Goal: Use online tool/utility: Utilize a website feature to perform a specific function

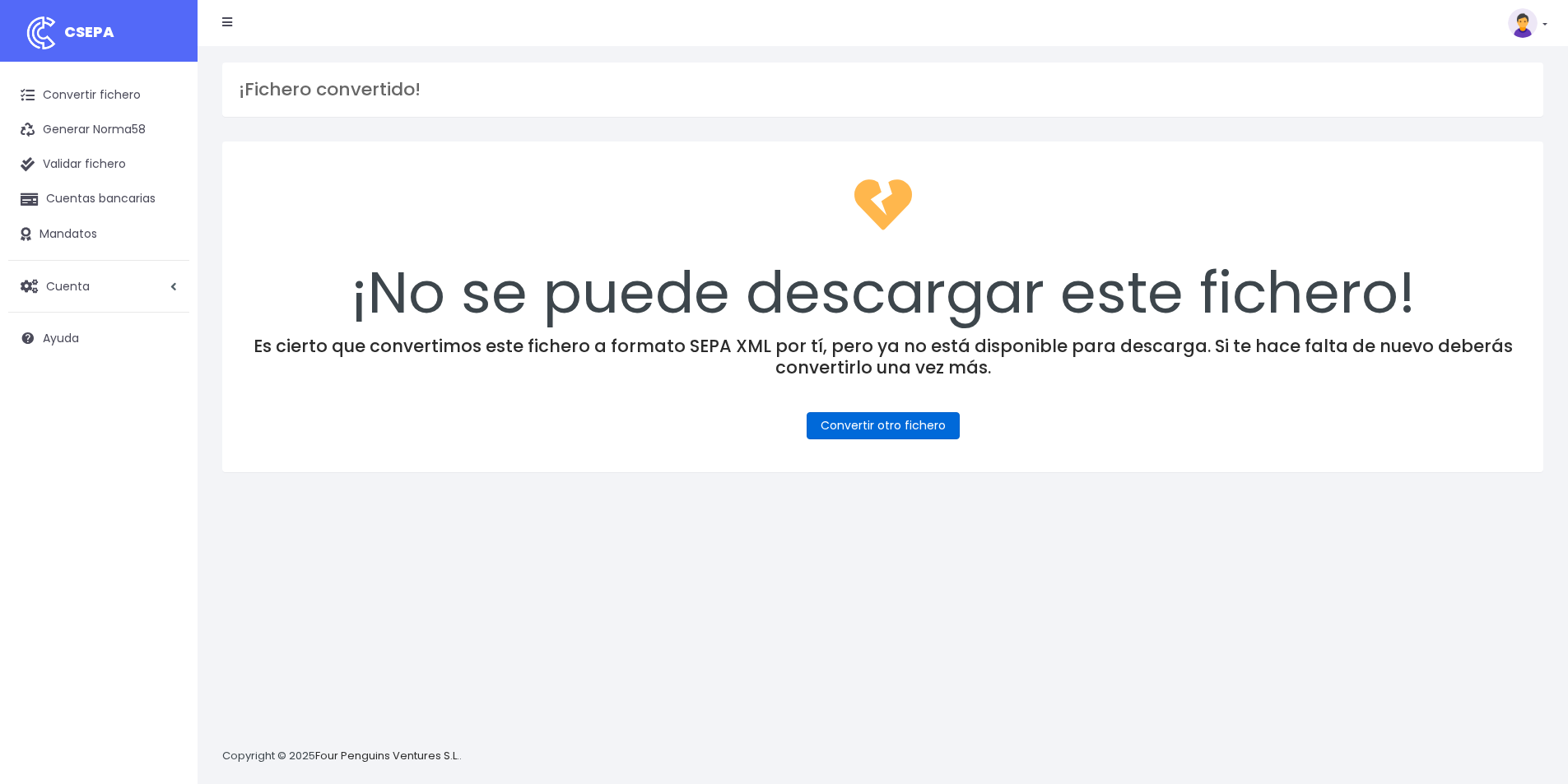
scroll to position [16, 0]
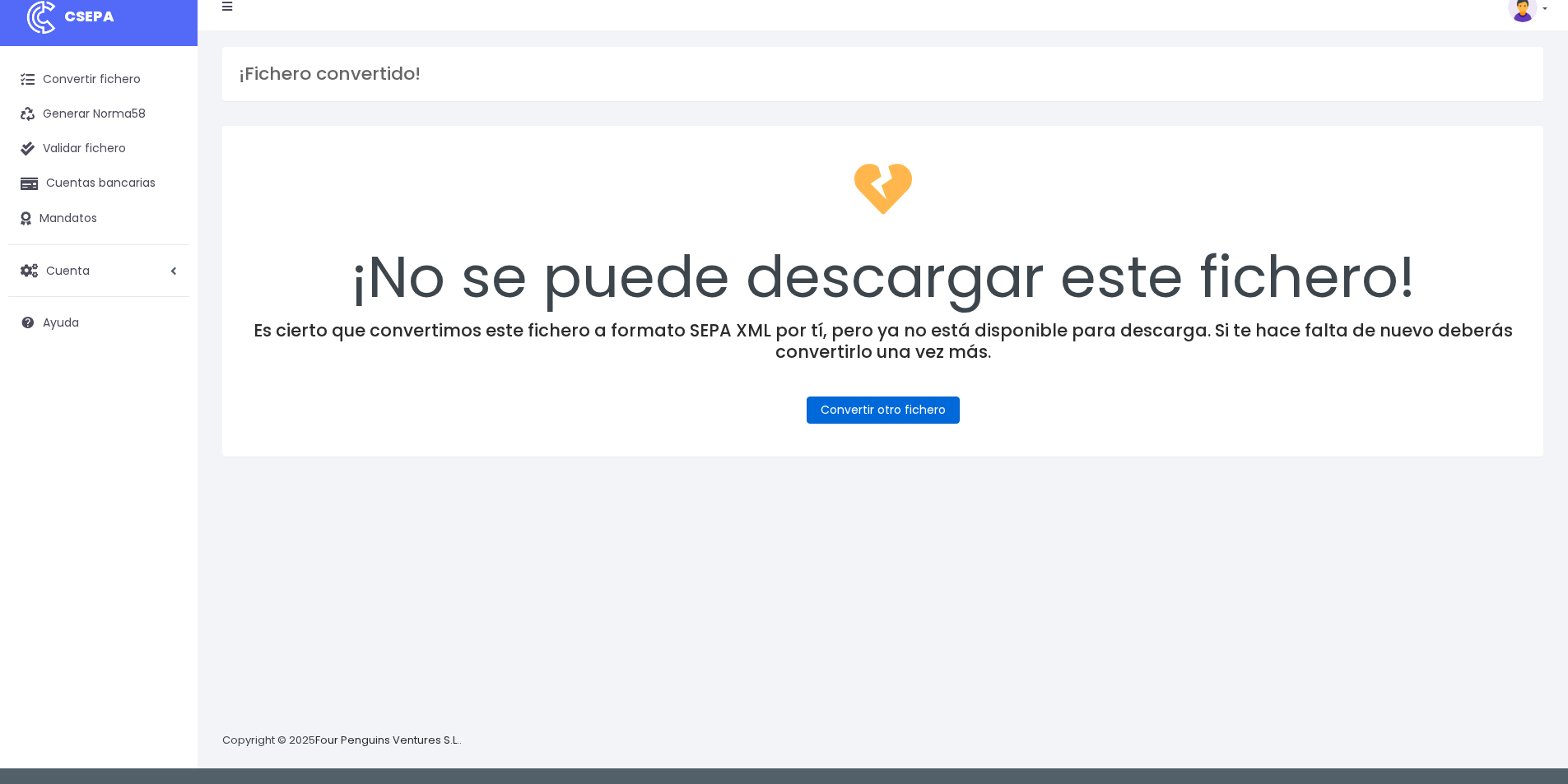
click at [914, 422] on link "Convertir otro fichero" at bounding box center [883, 410] width 153 height 27
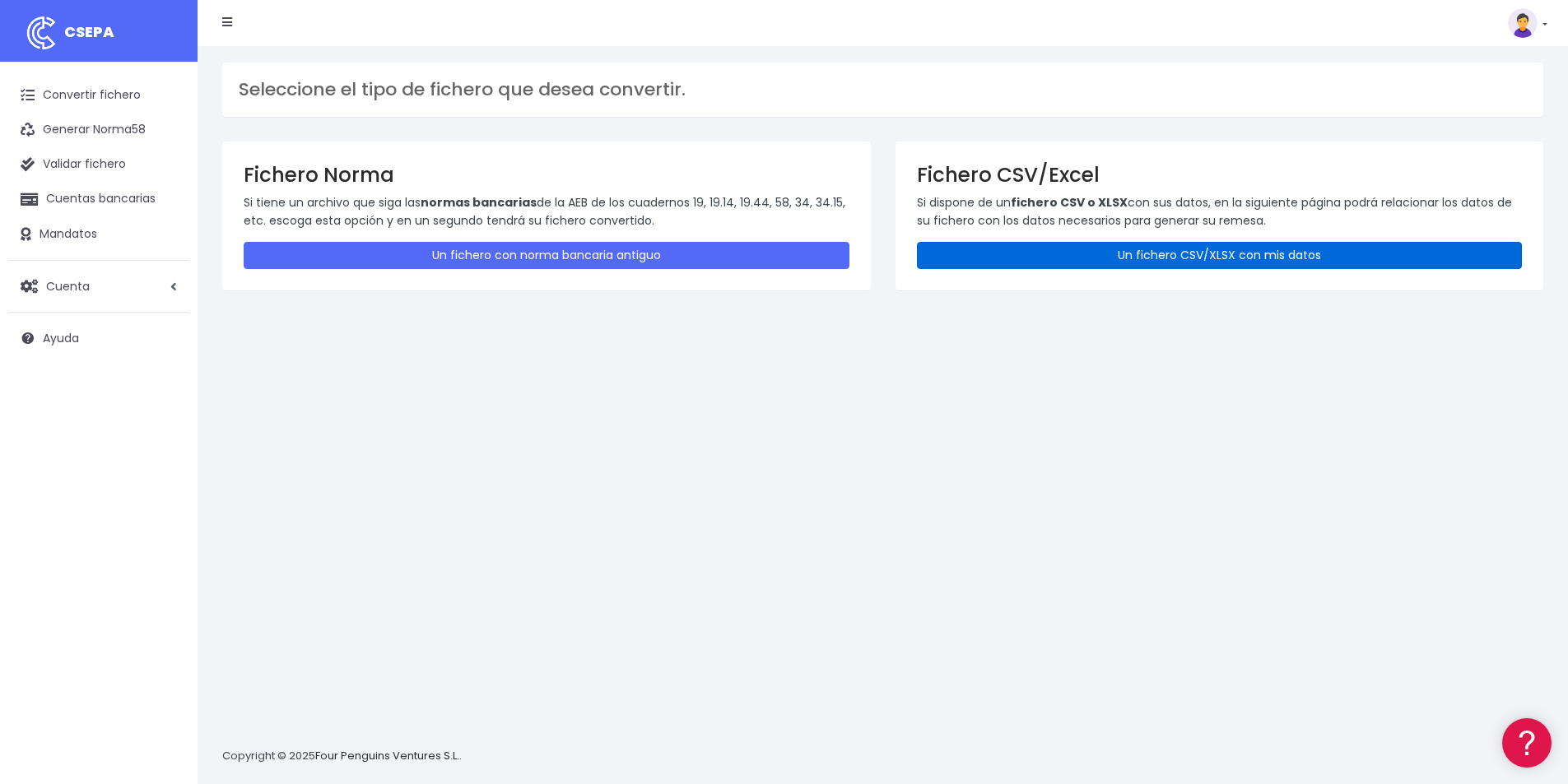
click at [1197, 259] on link "Un fichero CSV/XLSX con mis datos" at bounding box center [1219, 255] width 606 height 27
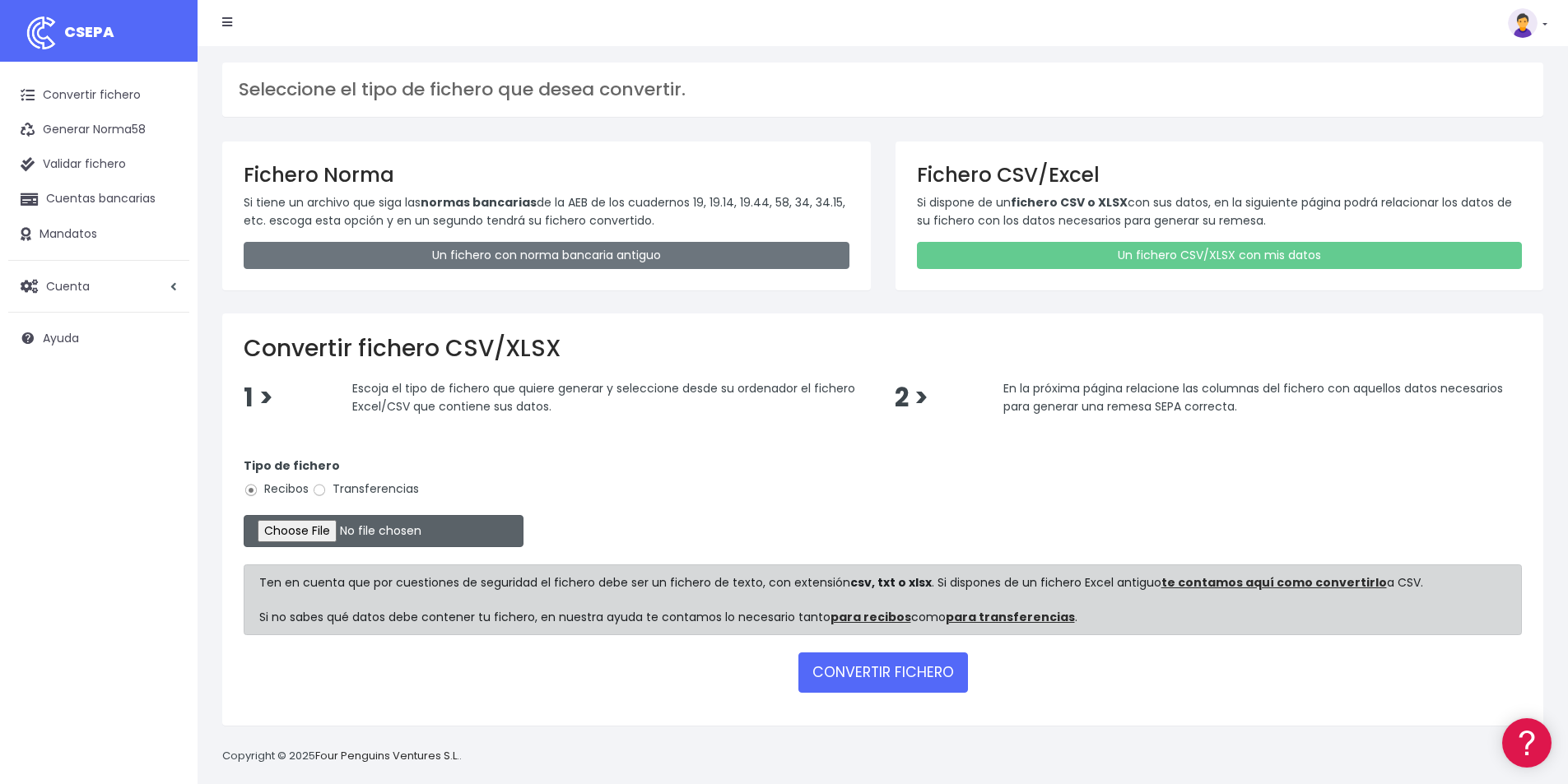
click at [330, 532] on input "file" at bounding box center [384, 531] width 280 height 32
type input "C:\fakepath\COBROS 09-10-25.xlsx"
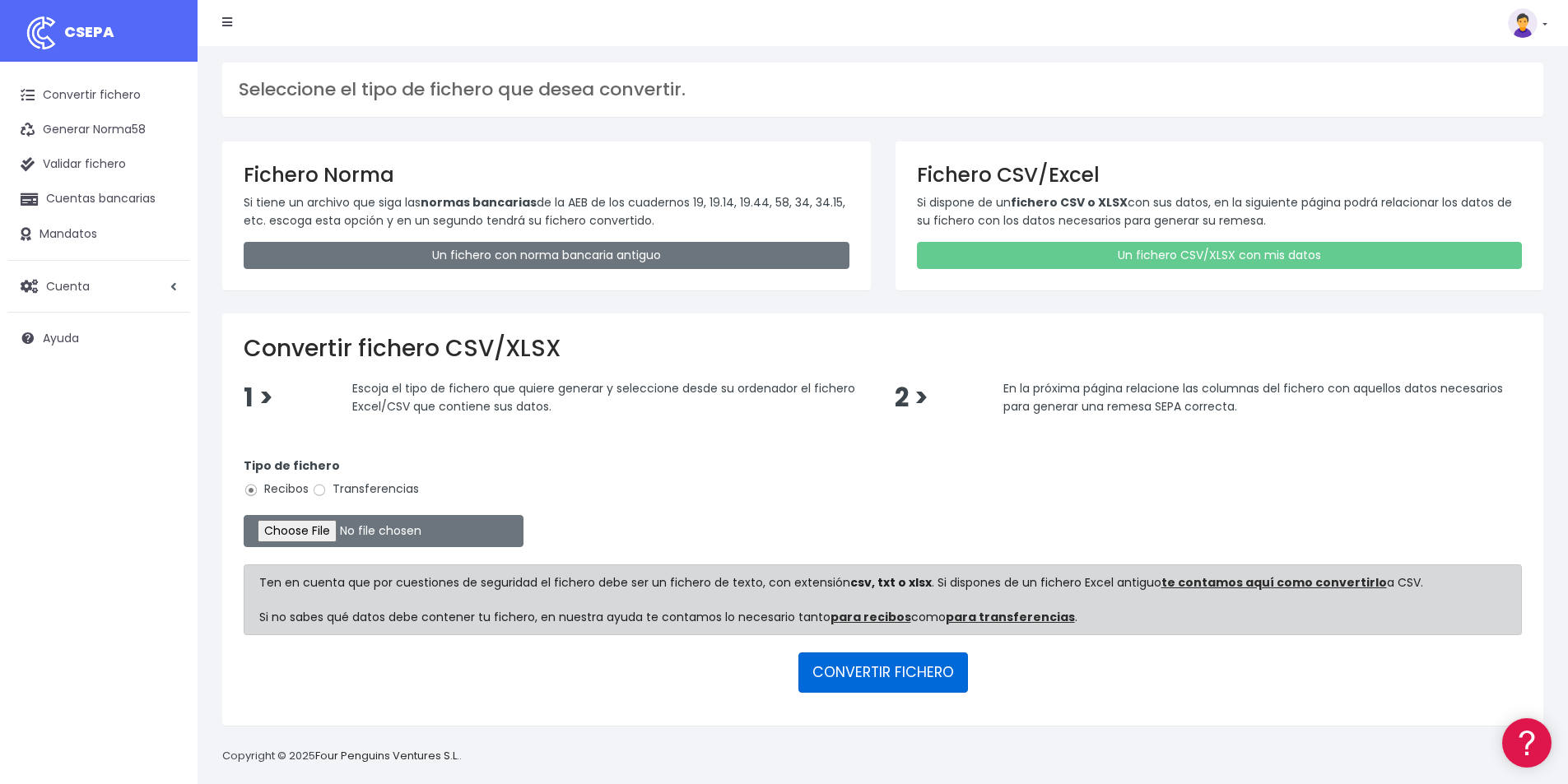
click at [892, 672] on button "CONVERTIR FICHERO" at bounding box center [883, 672] width 169 height 40
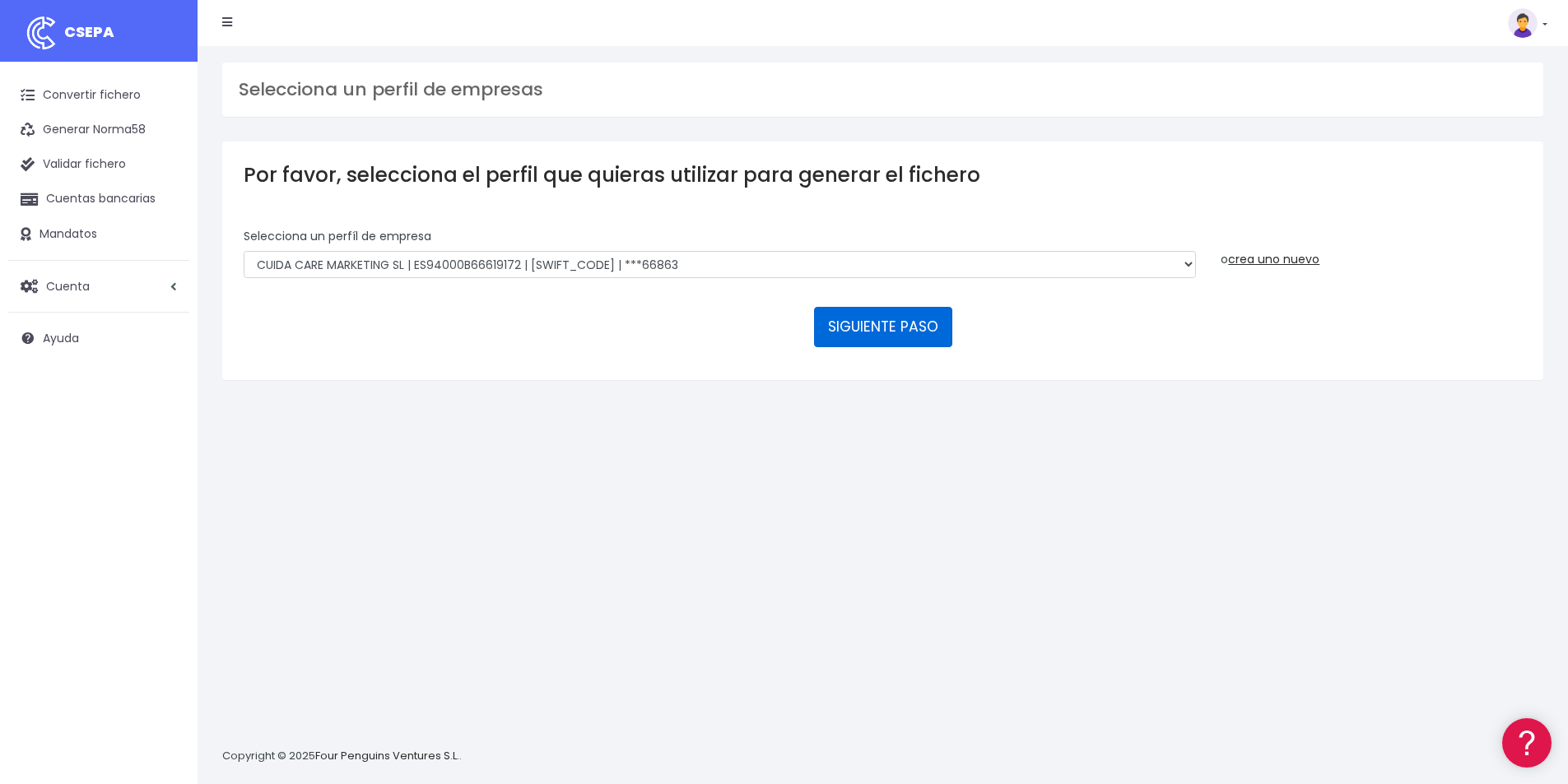
click at [837, 316] on button "SIGUIENTE PASO" at bounding box center [883, 327] width 138 height 40
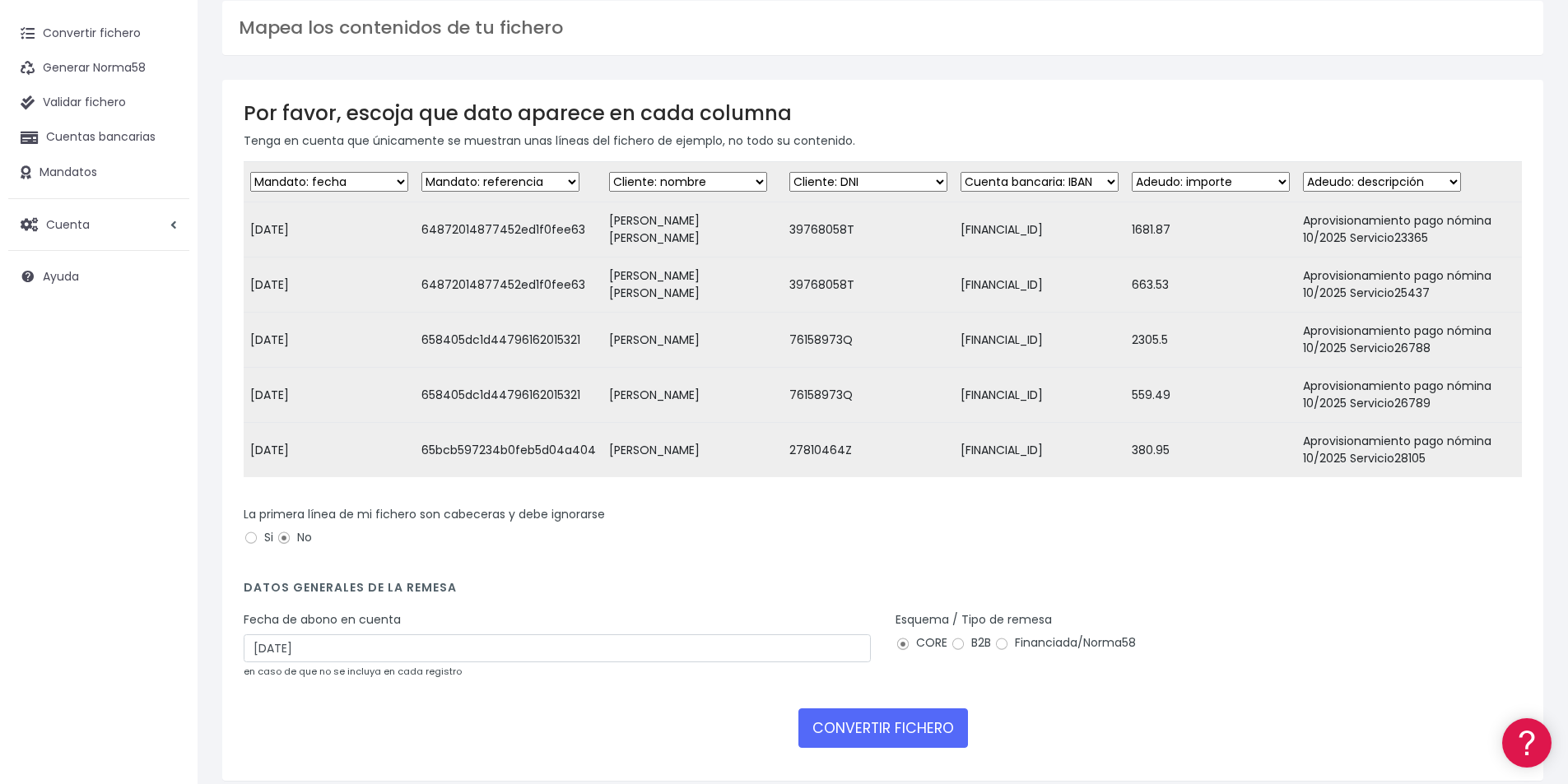
scroll to position [143, 0]
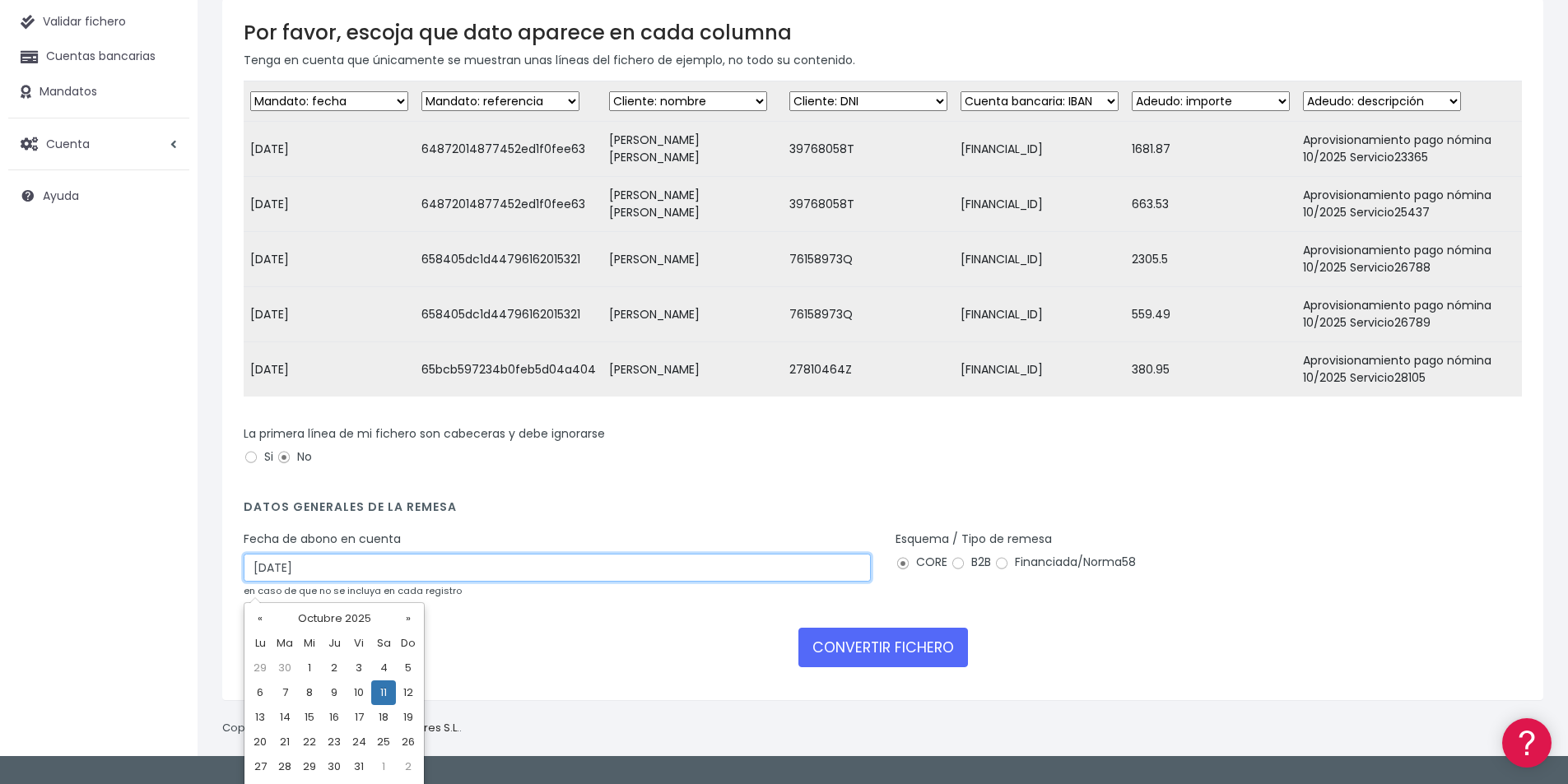
click at [530, 582] on input "11/10/2025" at bounding box center [557, 568] width 627 height 28
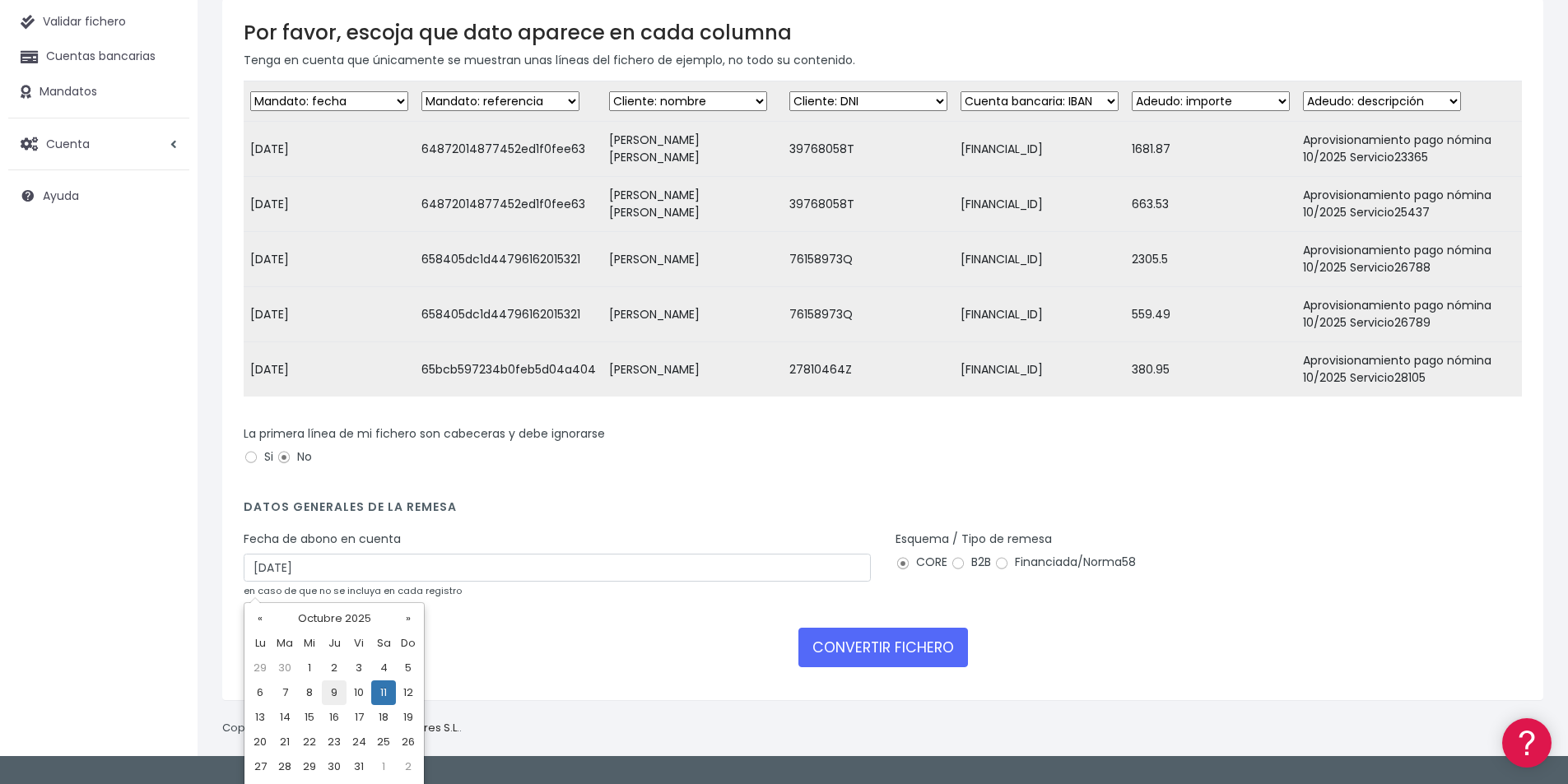
click at [330, 694] on td "9" at bounding box center [334, 692] width 25 height 25
type input "09/10/2025"
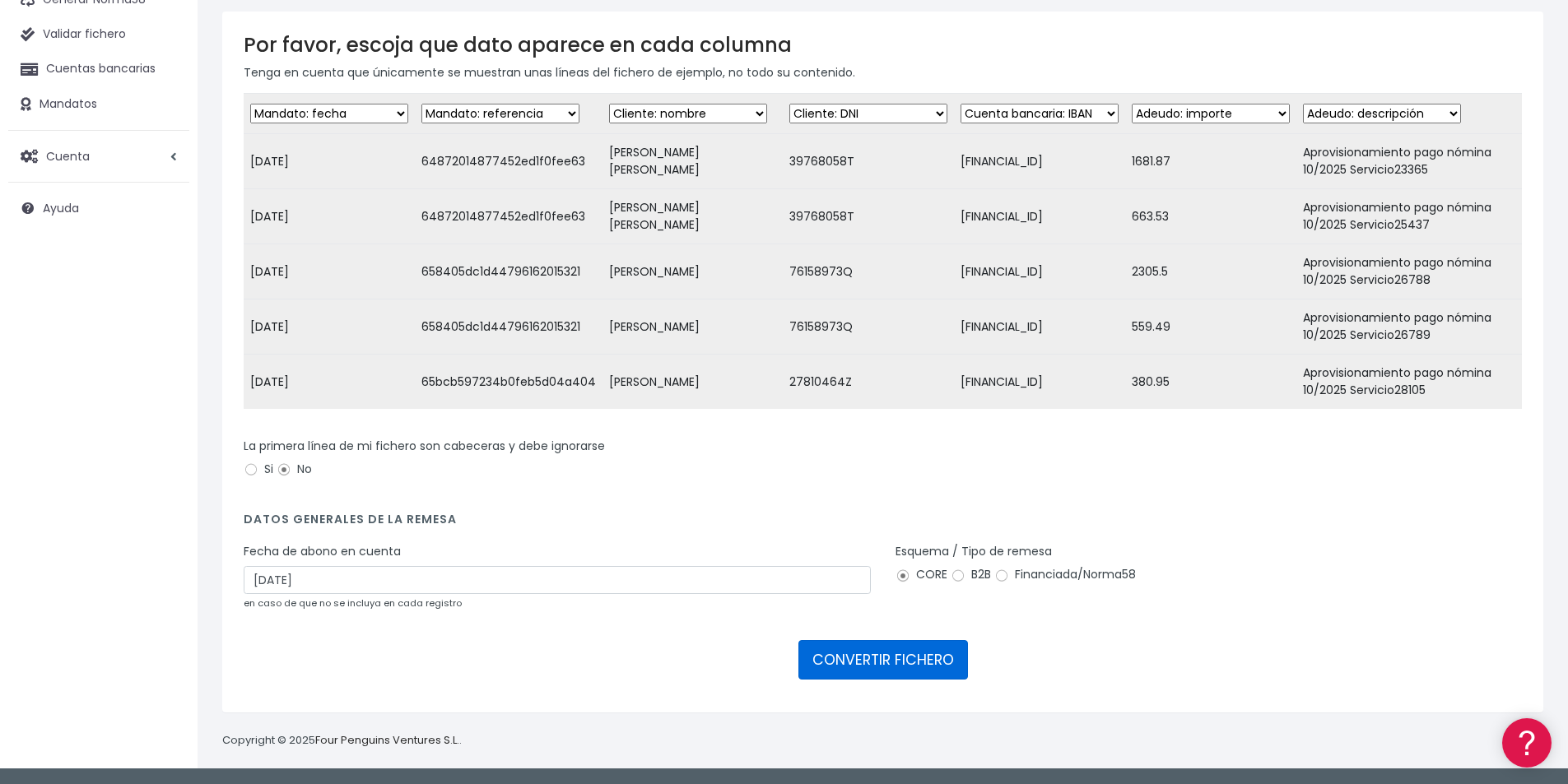
click at [877, 669] on button "CONVERTIR FICHERO" at bounding box center [883, 659] width 169 height 40
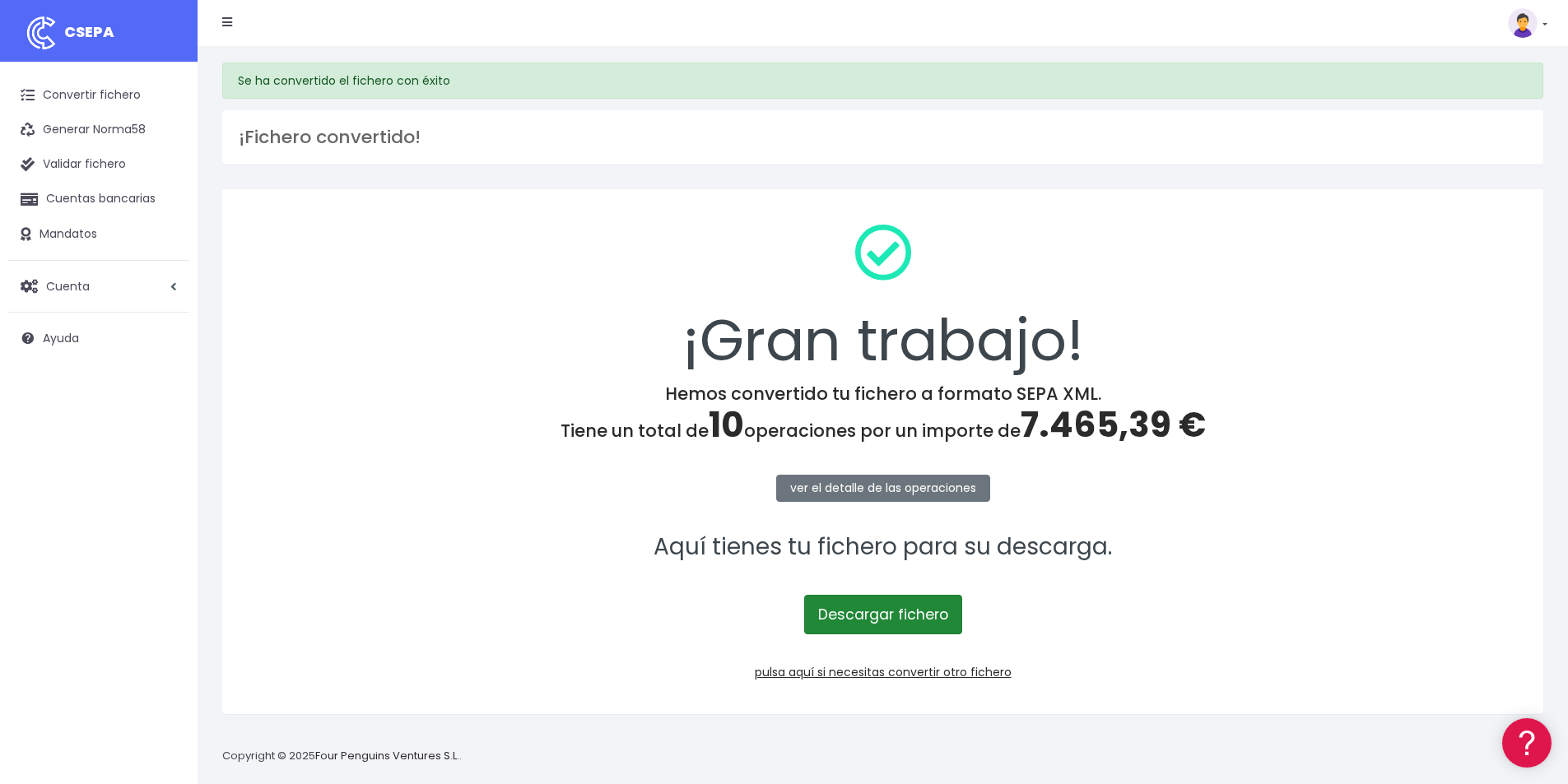
click at [881, 621] on link "Descargar fichero" at bounding box center [883, 614] width 158 height 40
click at [1105, 424] on span "7.465,39 €" at bounding box center [1113, 424] width 185 height 48
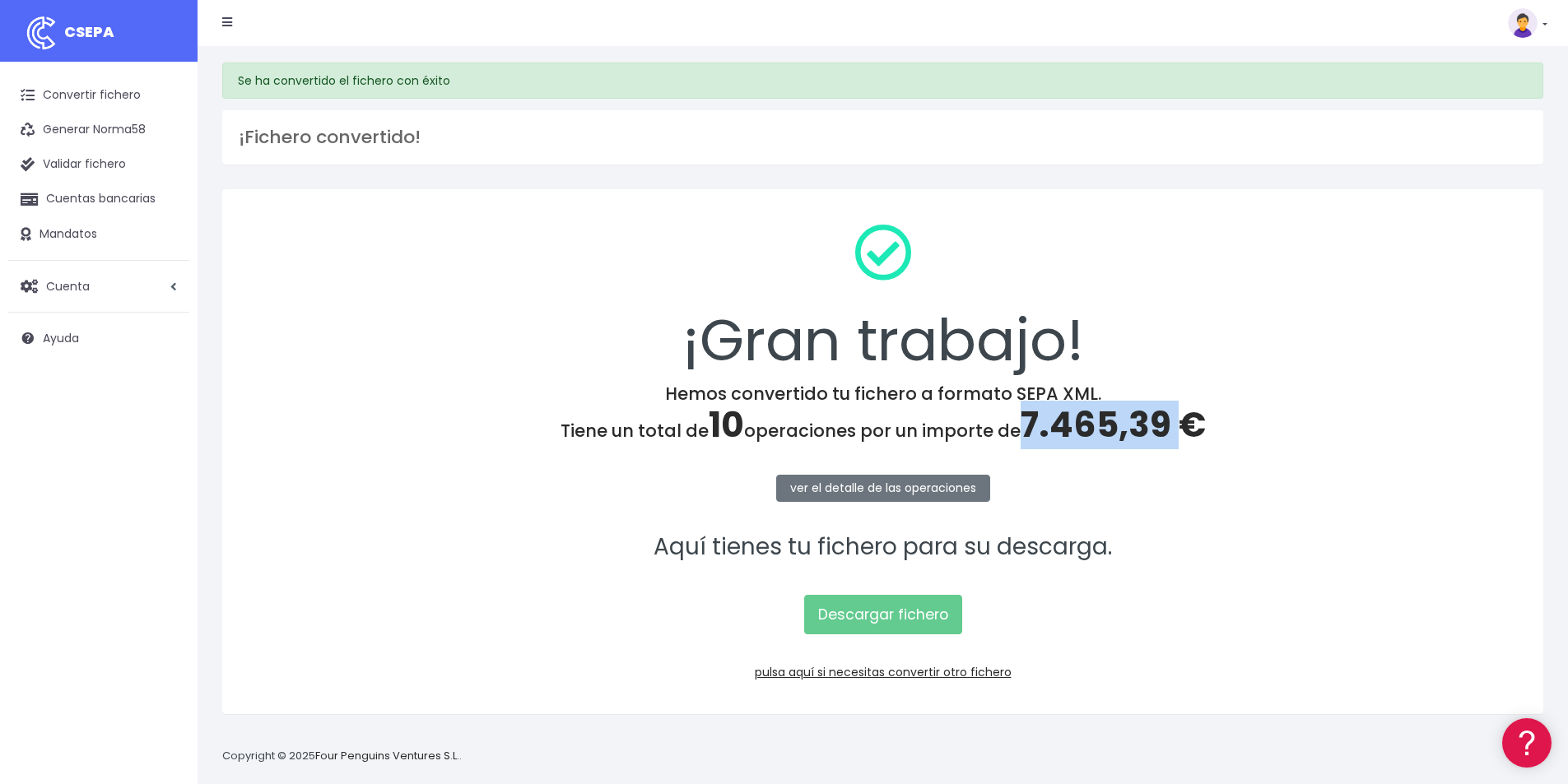
click at [1105, 424] on span "7.465,39 €" at bounding box center [1113, 424] width 185 height 48
copy span "7.465,39"
click at [936, 672] on link "pulsa aquí si necesitas convertir otro fichero" at bounding box center [883, 672] width 257 height 16
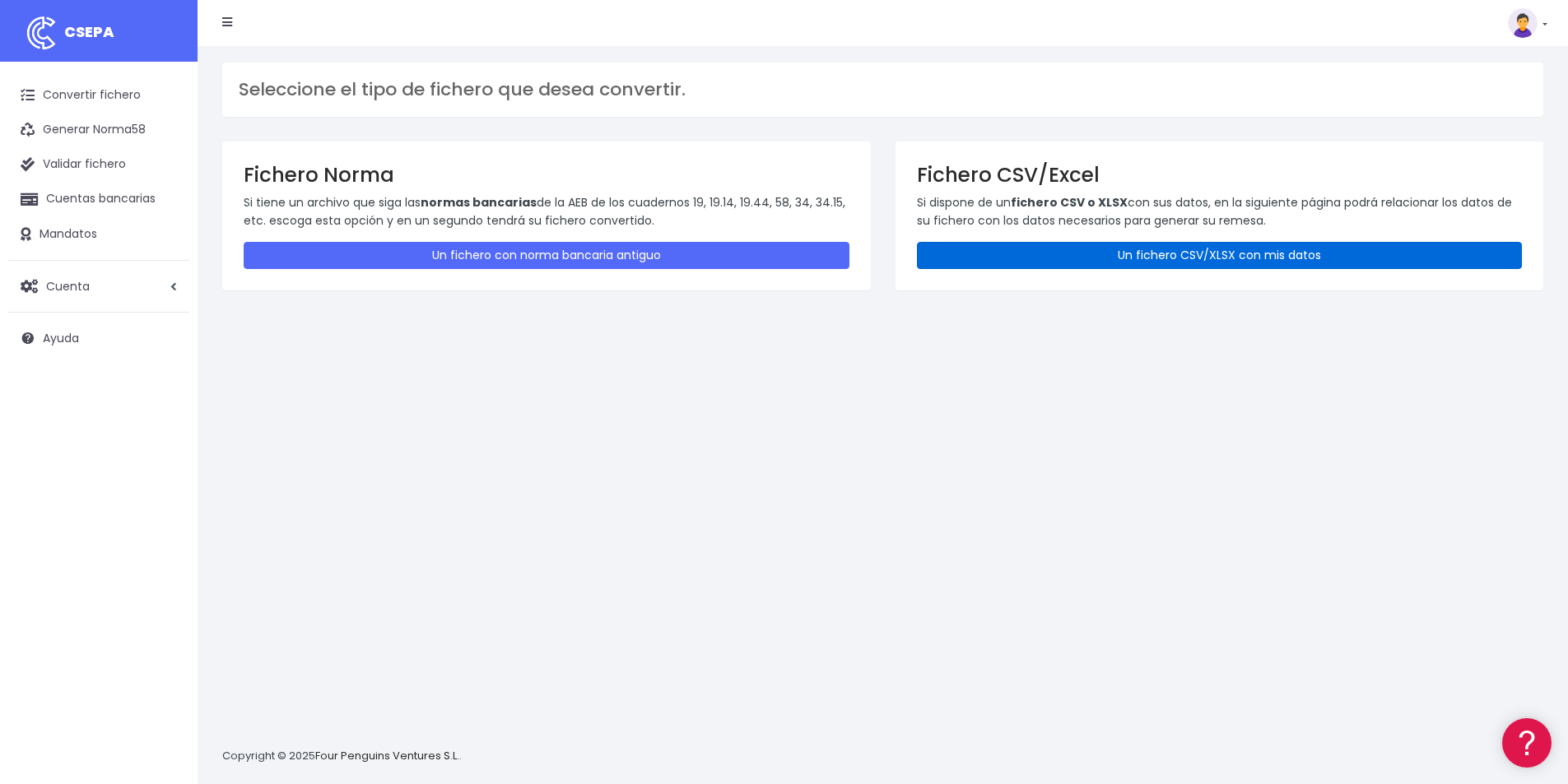
click at [1248, 250] on link "Un fichero CSV/XLSX con mis datos" at bounding box center [1219, 255] width 606 height 27
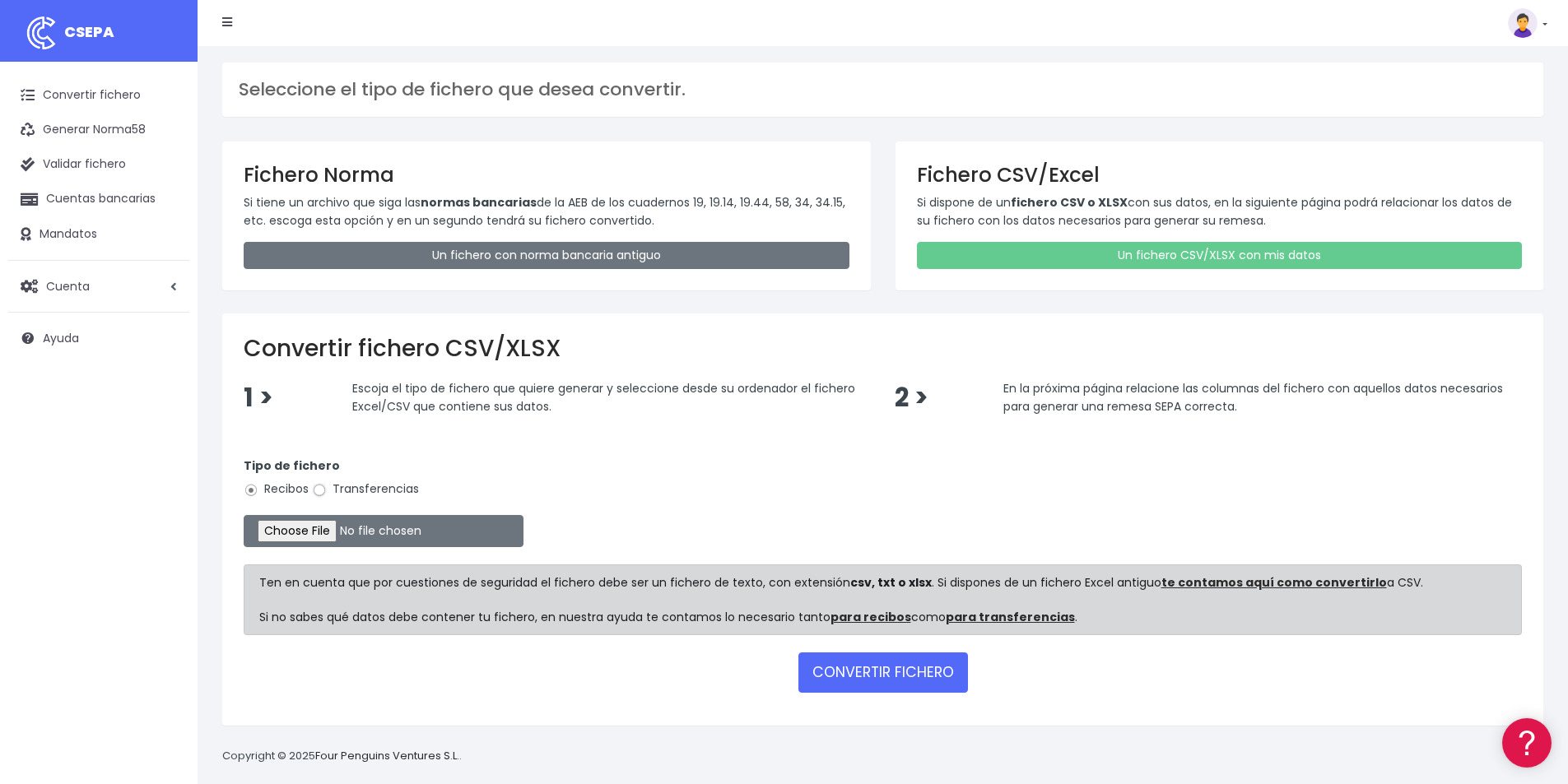
click at [318, 487] on input "Transferencias" at bounding box center [319, 490] width 15 height 15
radio input "true"
click at [357, 533] on input "file" at bounding box center [384, 531] width 280 height 32
type input "C:\fakepath\PAGOS 09-10-25.xlsx"
click at [886, 673] on button "CONVERTIR FICHERO" at bounding box center [883, 672] width 169 height 40
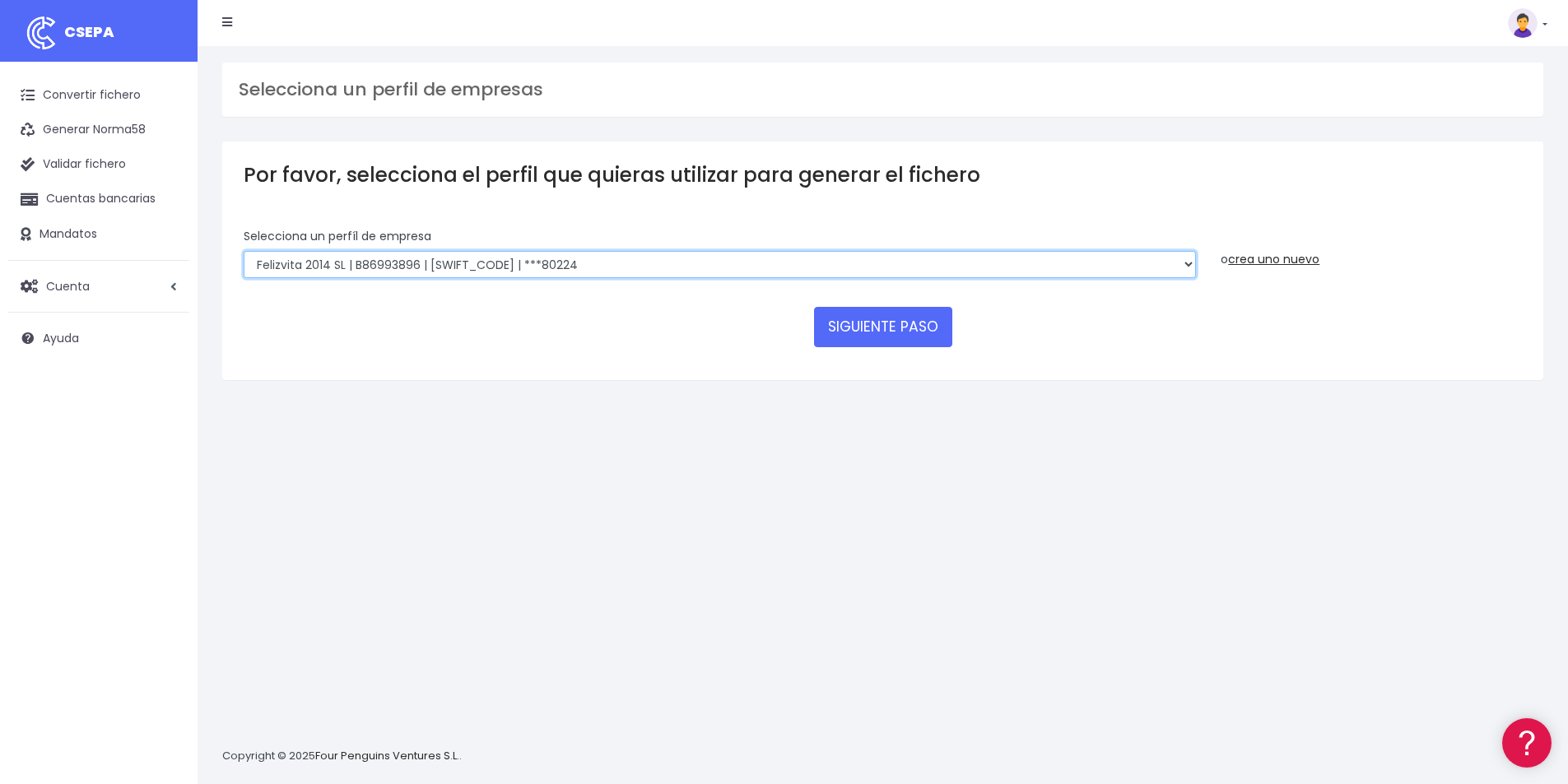
click at [578, 262] on select "Felizvita 2014 SL | B86993896 | [SWIFT_CODE] | ***80224 Assisvita Asistencia S.…" at bounding box center [719, 265] width 952 height 28
select select "1686"
click at [244, 251] on select "Felizvita 2014 SL | B86993896 | CAIXESBBXXX | ***80224 Assisvita Asistencia S.L…" at bounding box center [719, 265] width 952 height 28
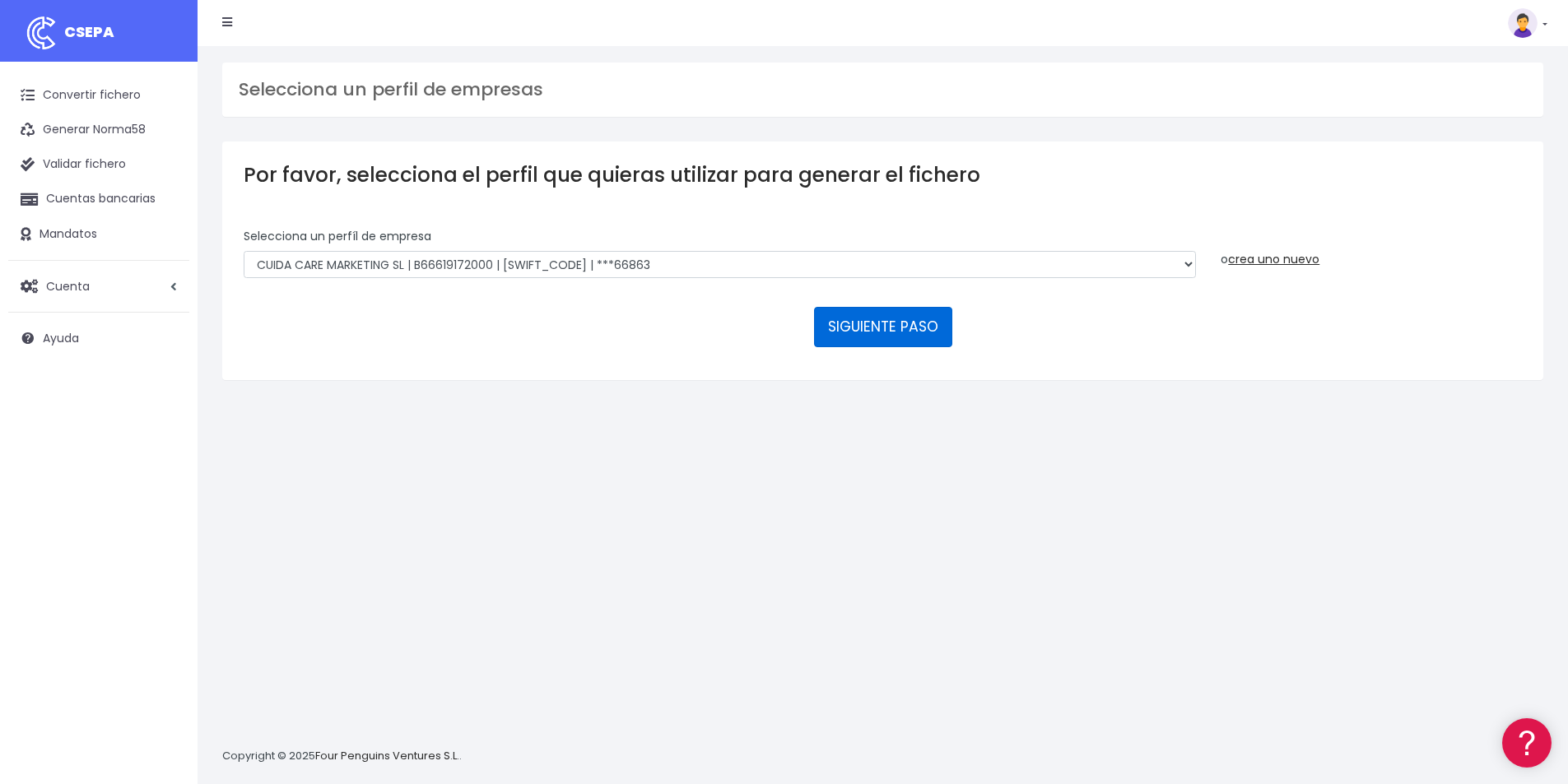
click at [824, 328] on button "SIGUIENTE PASO" at bounding box center [883, 327] width 138 height 40
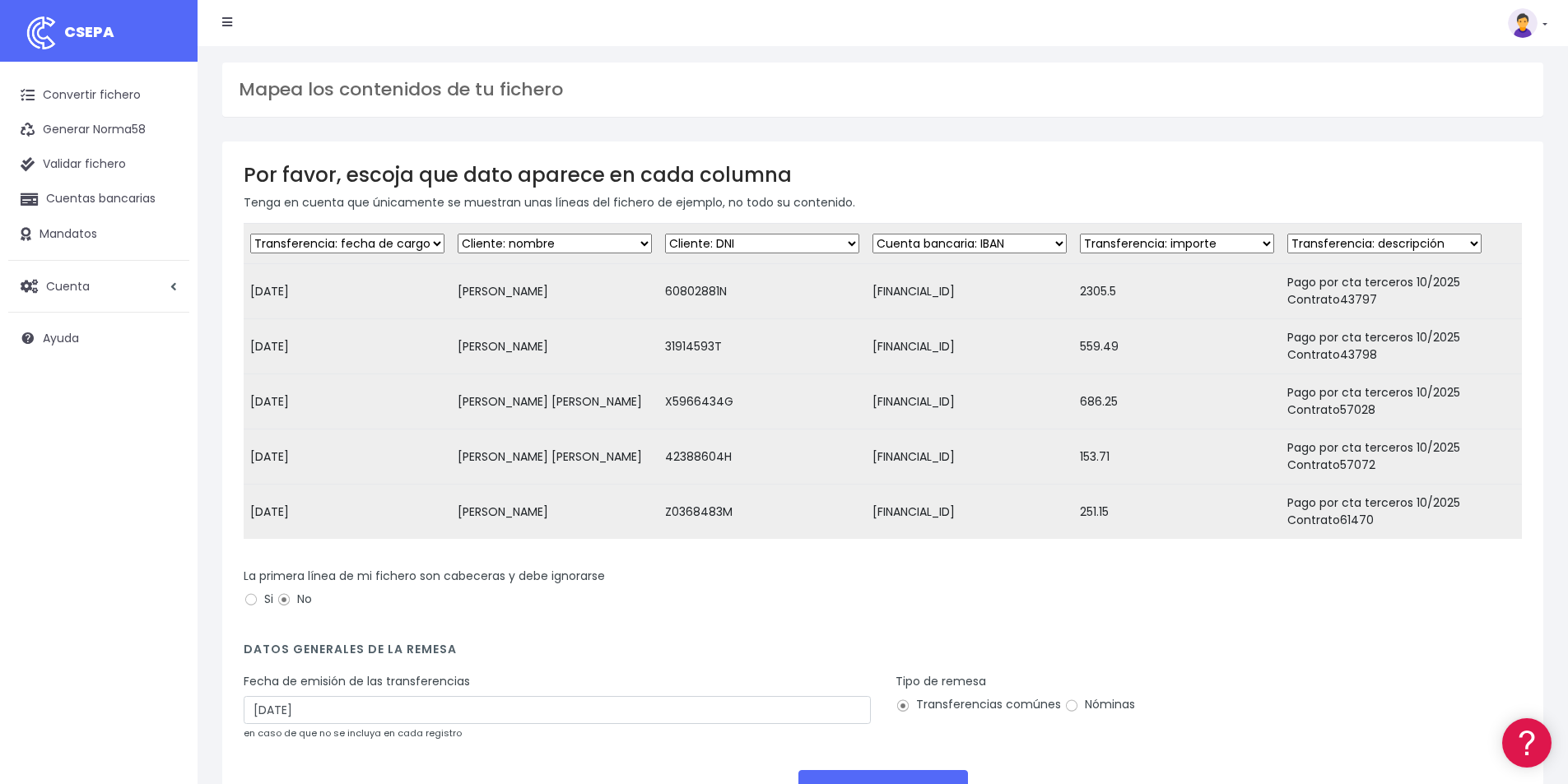
scroll to position [143, 0]
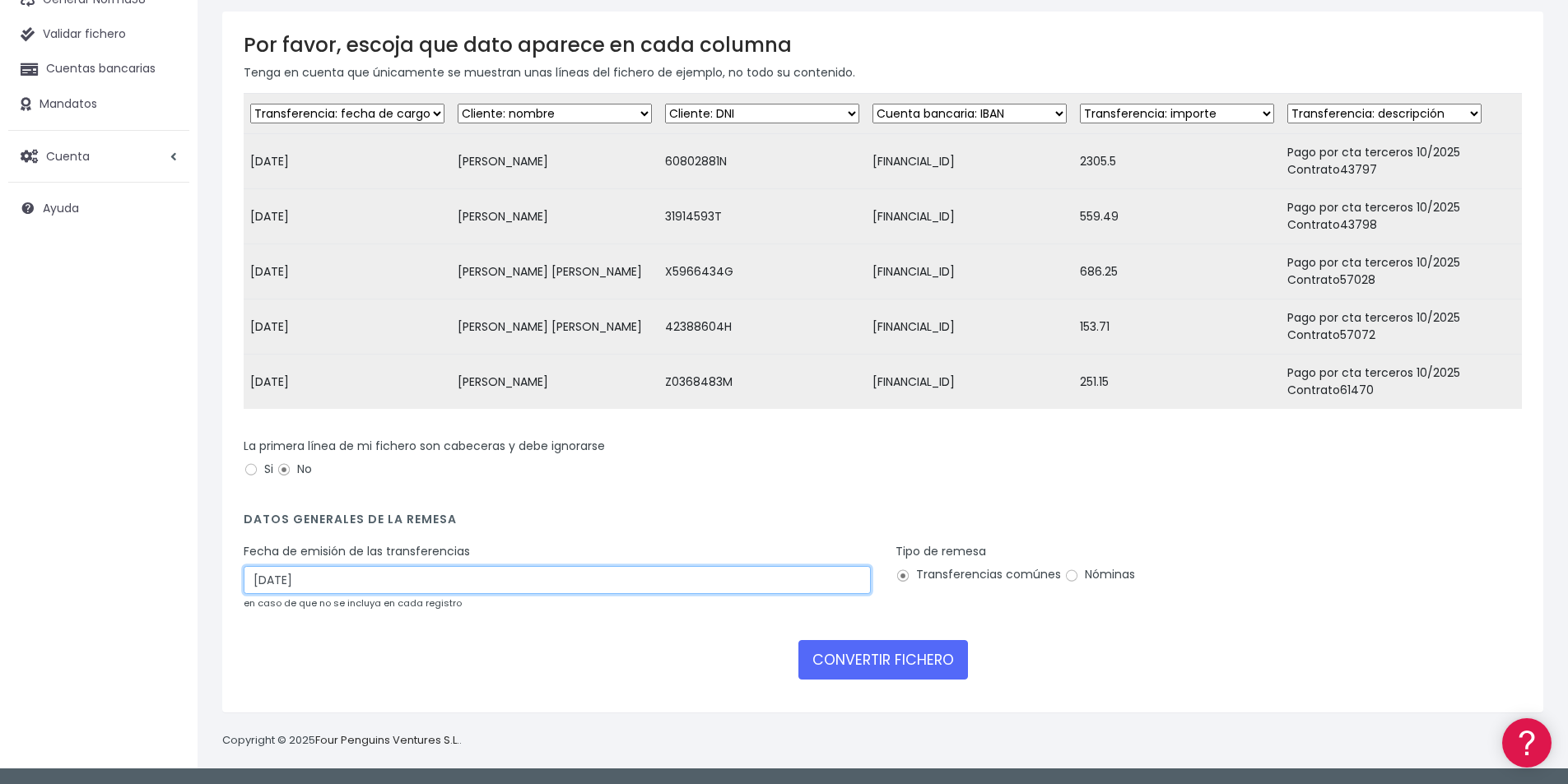
click at [308, 575] on input "[DATE]" at bounding box center [557, 580] width 627 height 28
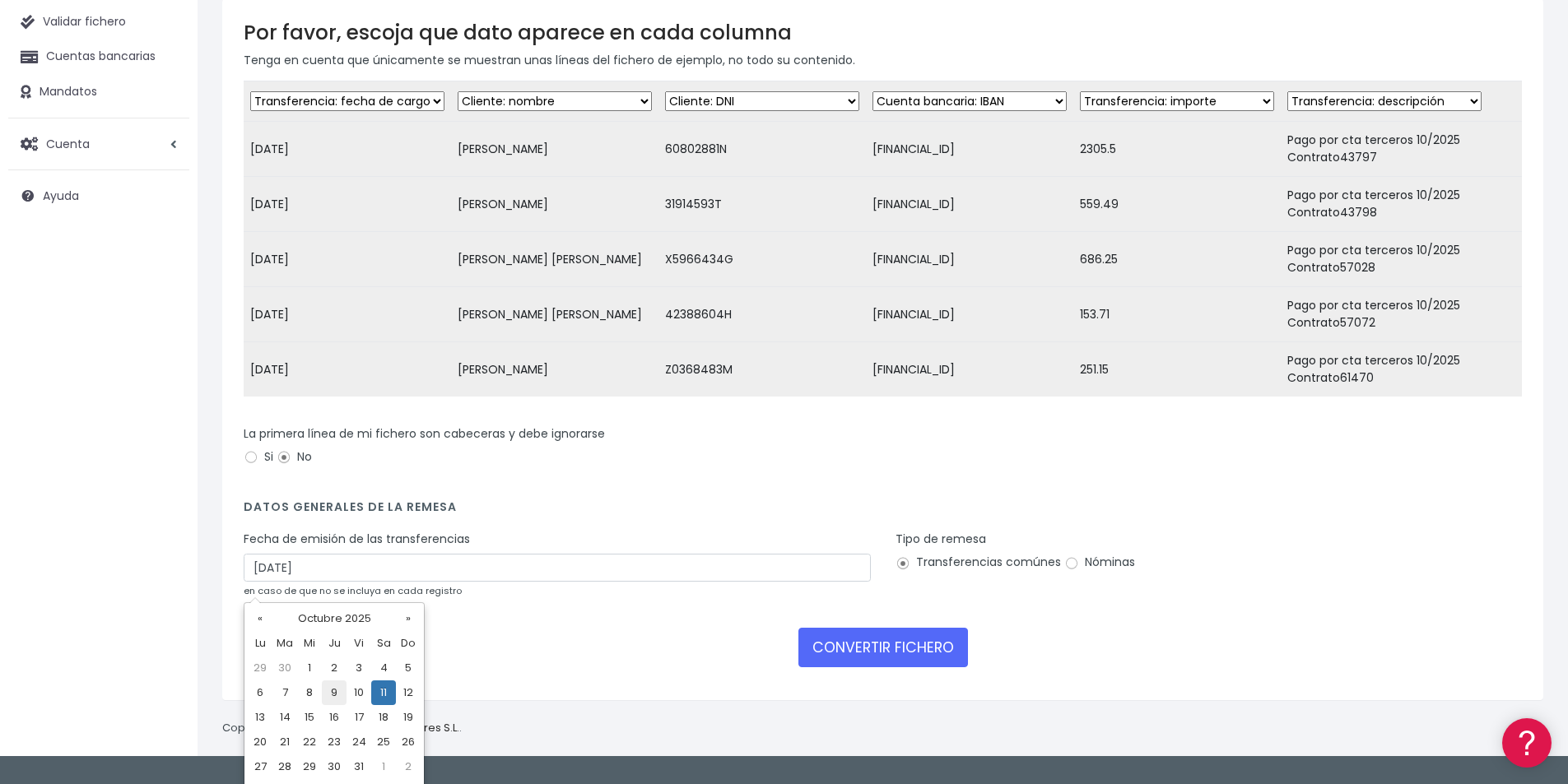
click at [338, 692] on td "9" at bounding box center [334, 692] width 25 height 25
type input "09/10/2025"
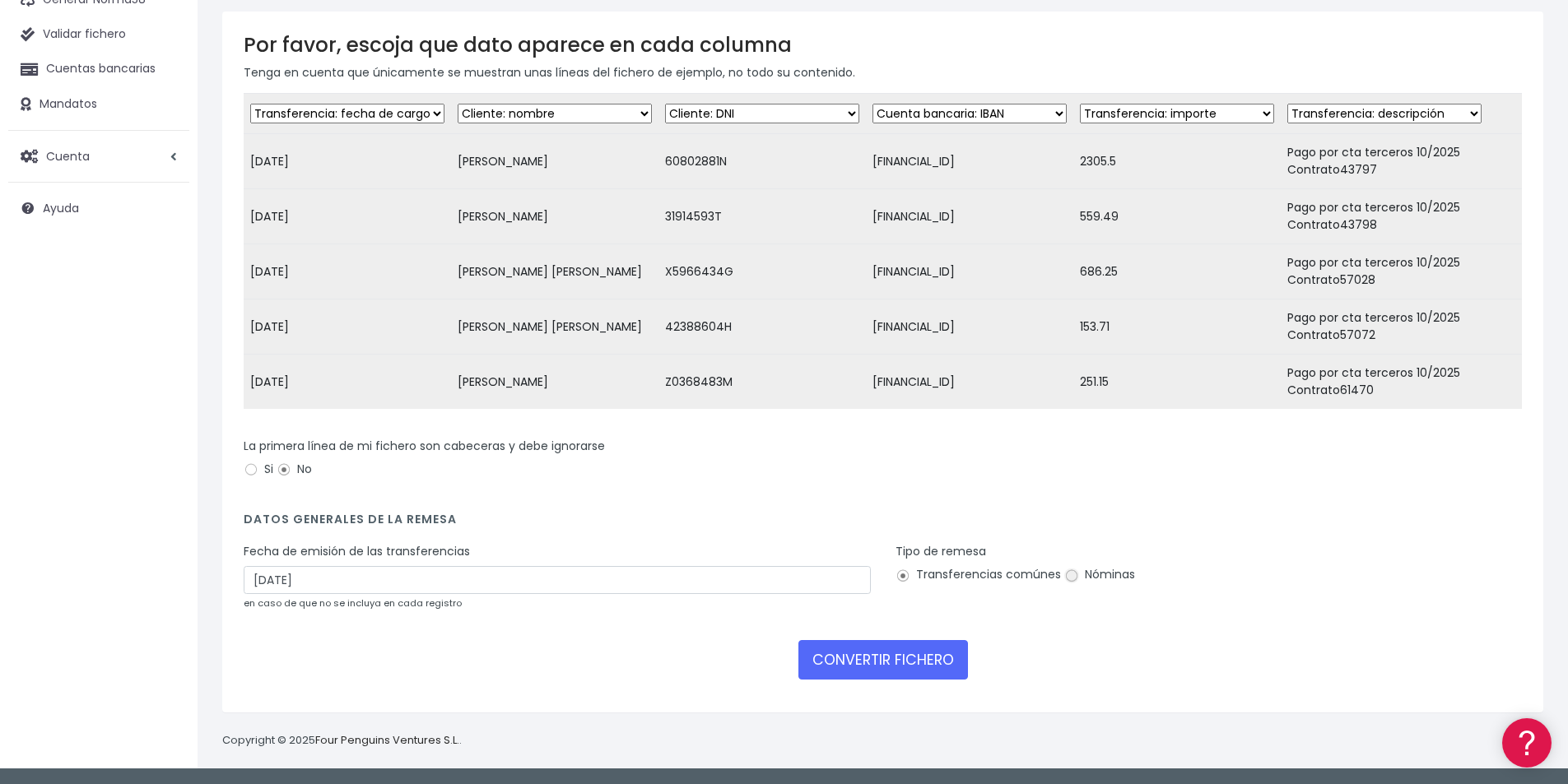
click at [1066, 575] on input "Nóminas" at bounding box center [1072, 576] width 15 height 15
radio input "true"
click at [870, 664] on button "CONVERTIR FICHERO" at bounding box center [883, 659] width 169 height 40
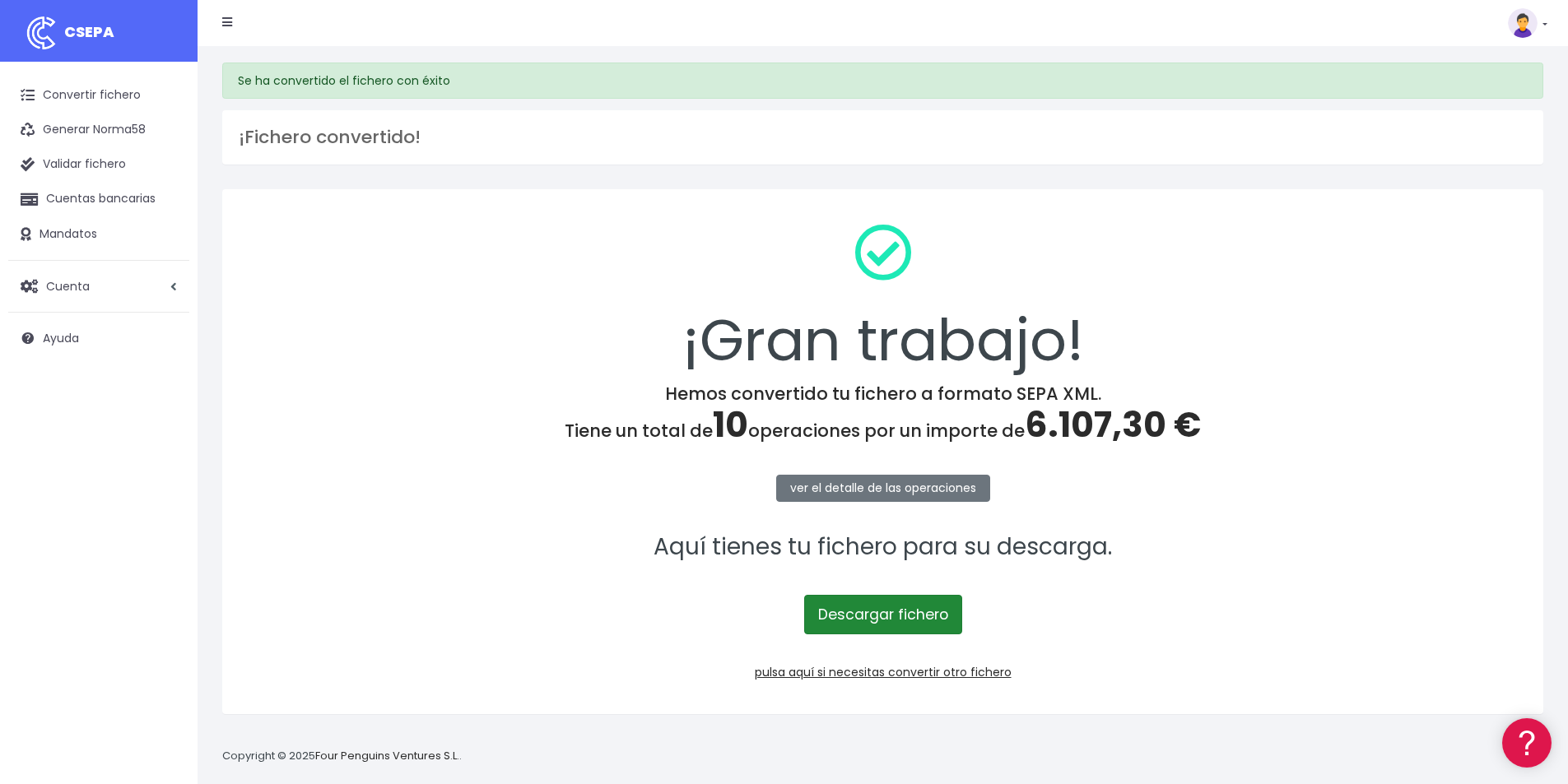
click at [913, 613] on link "Descargar fichero" at bounding box center [883, 614] width 158 height 40
click at [1082, 423] on span "6.107,30 €" at bounding box center [1112, 424] width 176 height 48
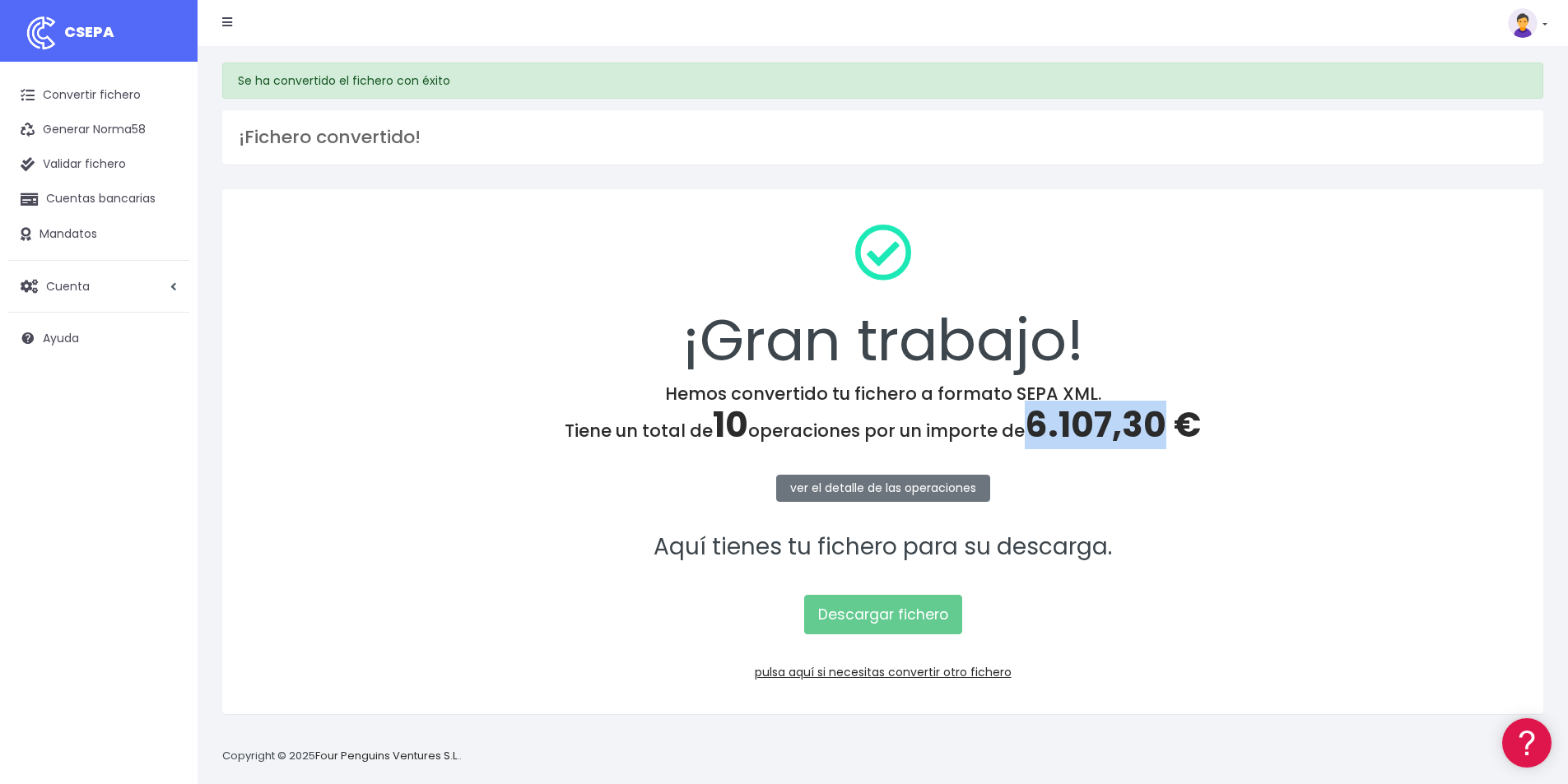
click at [1082, 423] on span "6.107,30 €" at bounding box center [1112, 424] width 176 height 48
copy span "6.107,30"
click at [966, 670] on link "pulsa aquí si necesitas convertir otro fichero" at bounding box center [883, 672] width 257 height 16
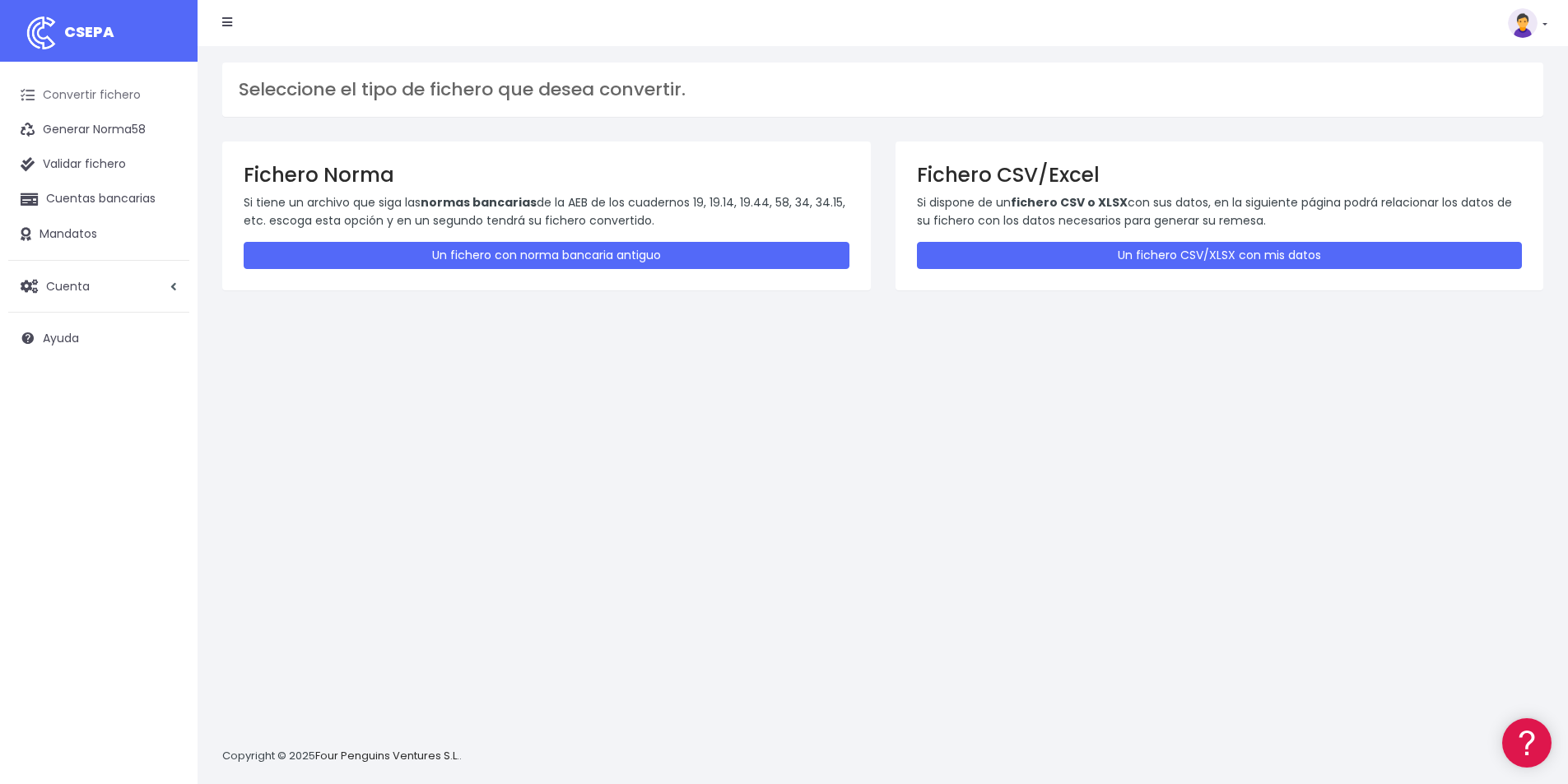
click at [105, 92] on link "Convertir fichero" at bounding box center [99, 95] width 181 height 35
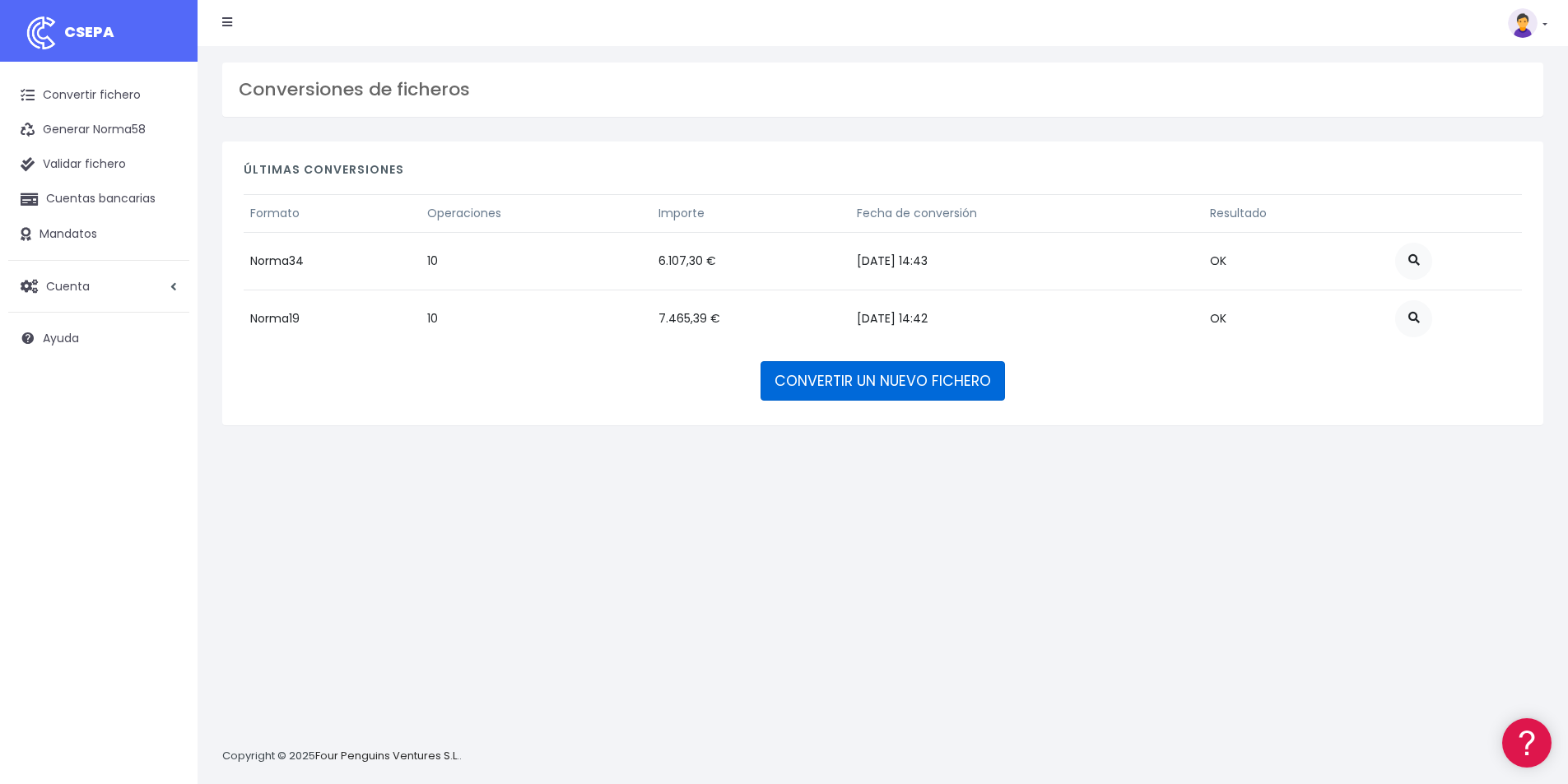
click at [876, 385] on link "CONVERTIR UN NUEVO FICHERO" at bounding box center [882, 381] width 245 height 40
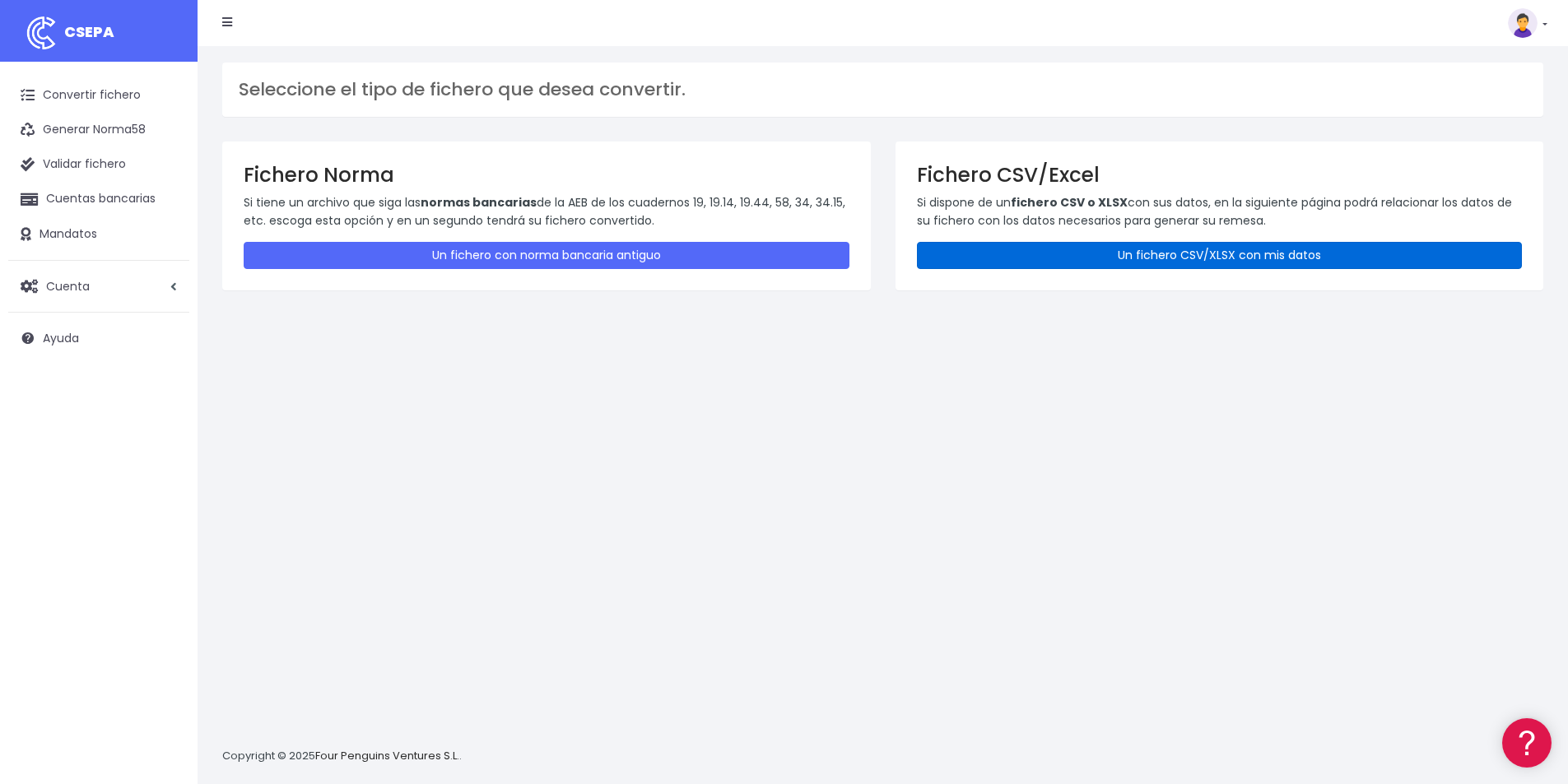
click at [1143, 251] on link "Un fichero CSV/XLSX con mis datos" at bounding box center [1219, 255] width 606 height 27
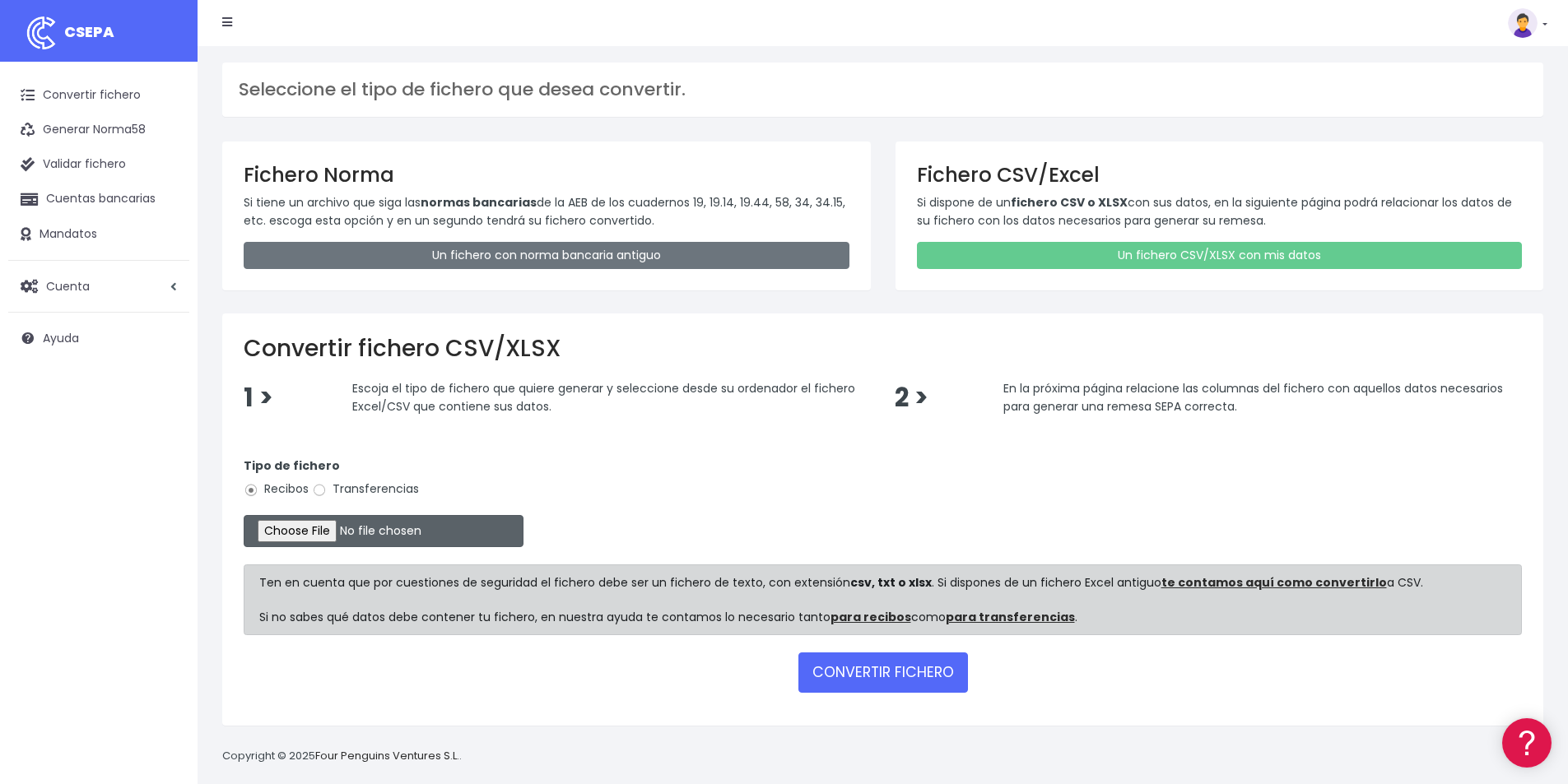
click at [321, 526] on input "file" at bounding box center [384, 531] width 280 height 32
type input "C:\fakepath\IMPAGATS [DATE].xlsx"
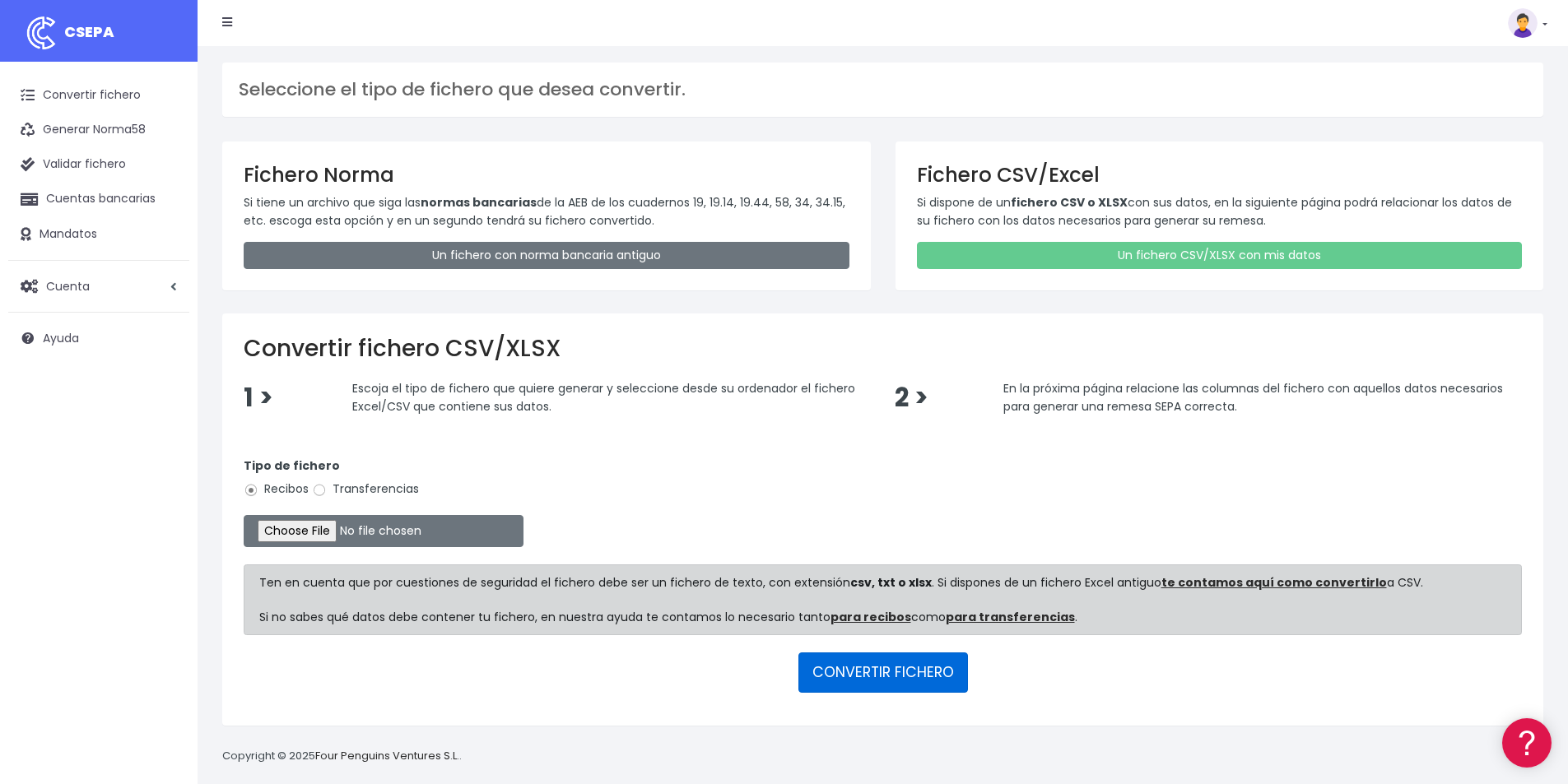
click at [915, 667] on button "CONVERTIR FICHERO" at bounding box center [883, 672] width 169 height 40
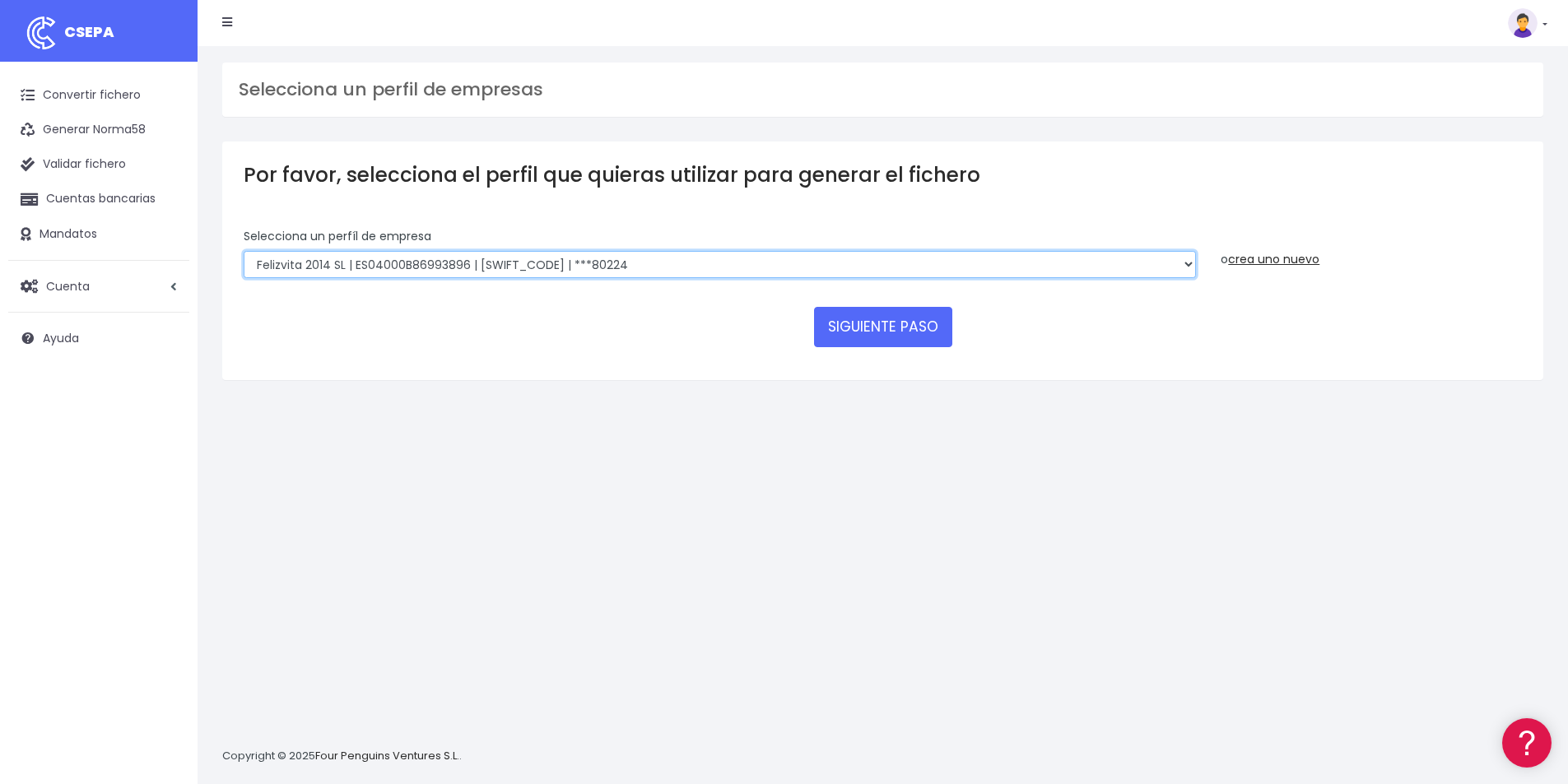
click at [675, 262] on select "Felizvita 2014 SL | ES04000B86993896 | CAIXESBBXXX | ***80224 CUIDA CARE MARKET…" at bounding box center [719, 265] width 952 height 28
select select "1688"
click at [244, 251] on select "Felizvita 2014 SL | ES04000B86993896 | CAIXESBBXXX | ***80224 CUIDA CARE MARKET…" at bounding box center [719, 265] width 952 height 28
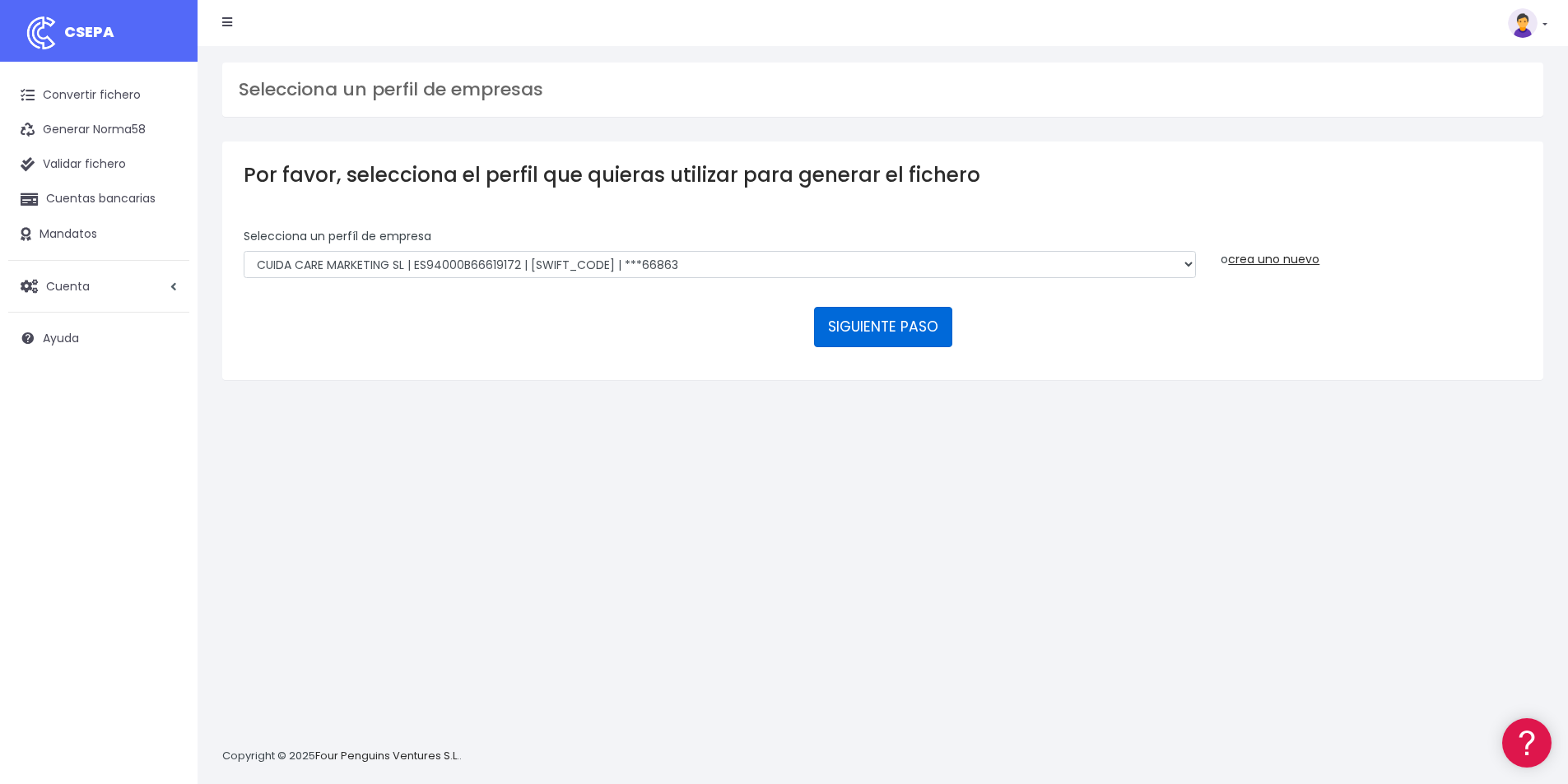
click at [917, 330] on button "SIGUIENTE PASO" at bounding box center [883, 327] width 138 height 40
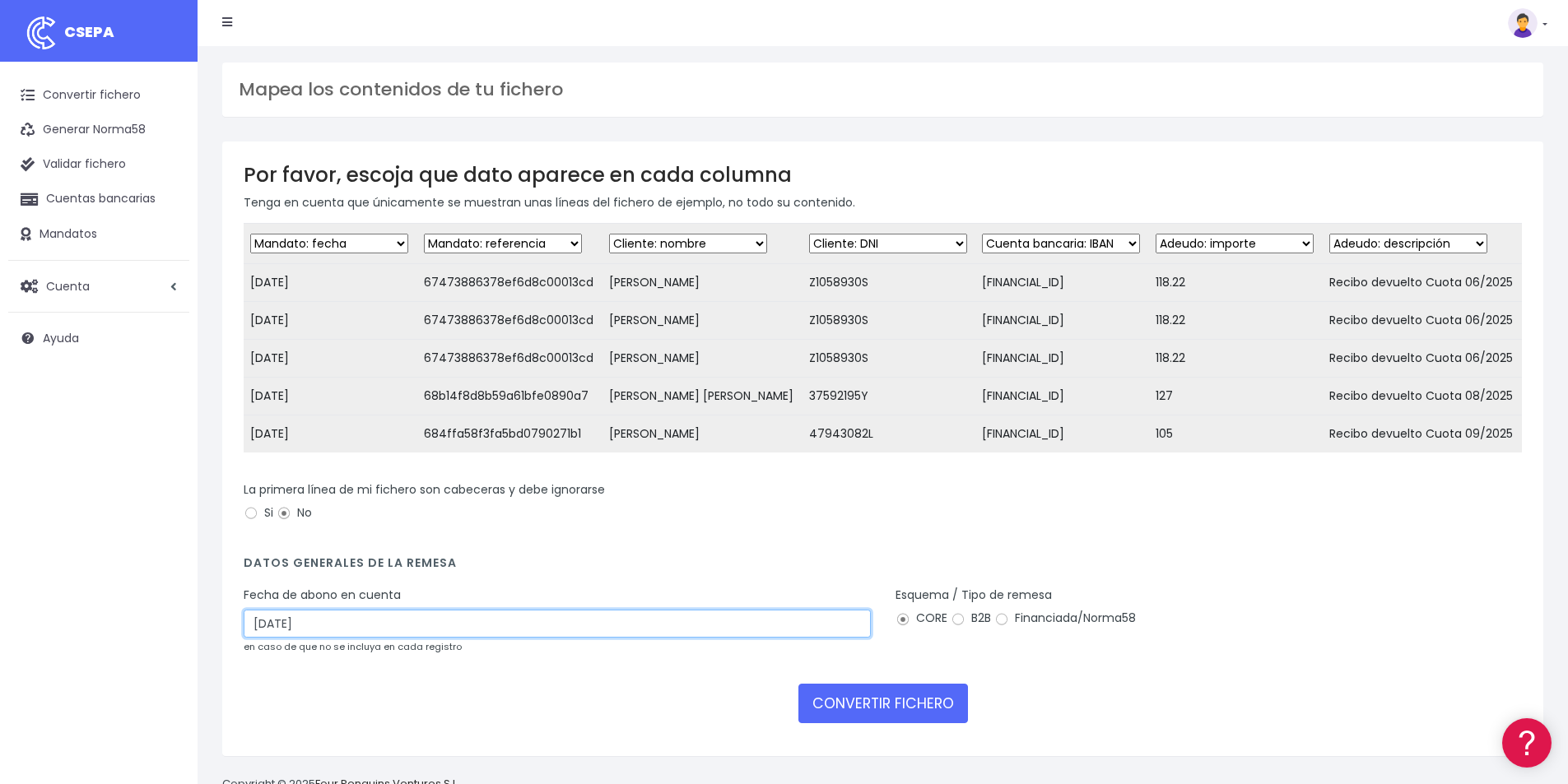
click at [362, 625] on input "11/10/2025" at bounding box center [557, 623] width 627 height 28
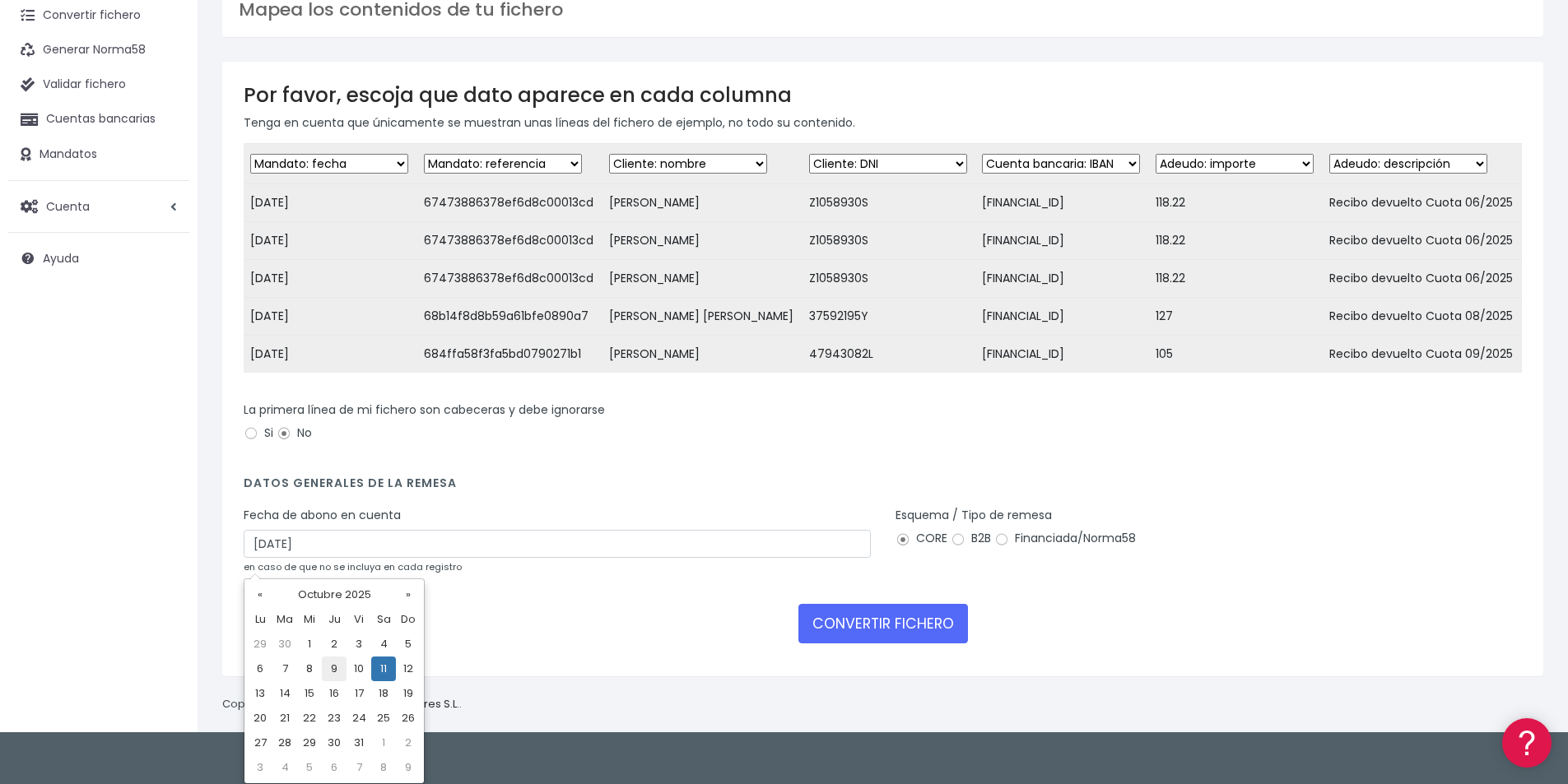
click at [339, 671] on td "9" at bounding box center [334, 669] width 25 height 25
type input "09/10/2025"
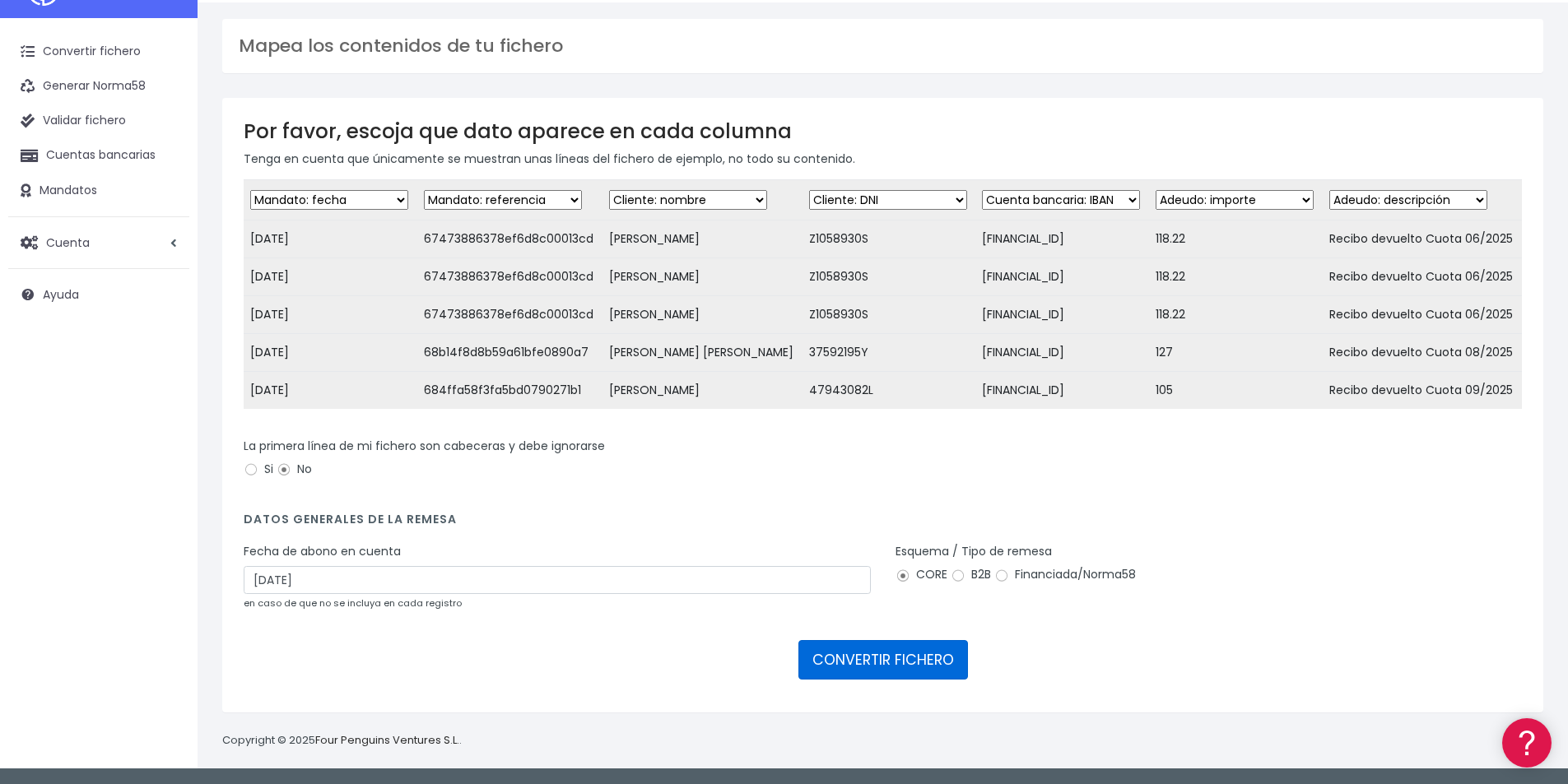
click at [906, 657] on button "CONVERTIR FICHERO" at bounding box center [883, 659] width 169 height 40
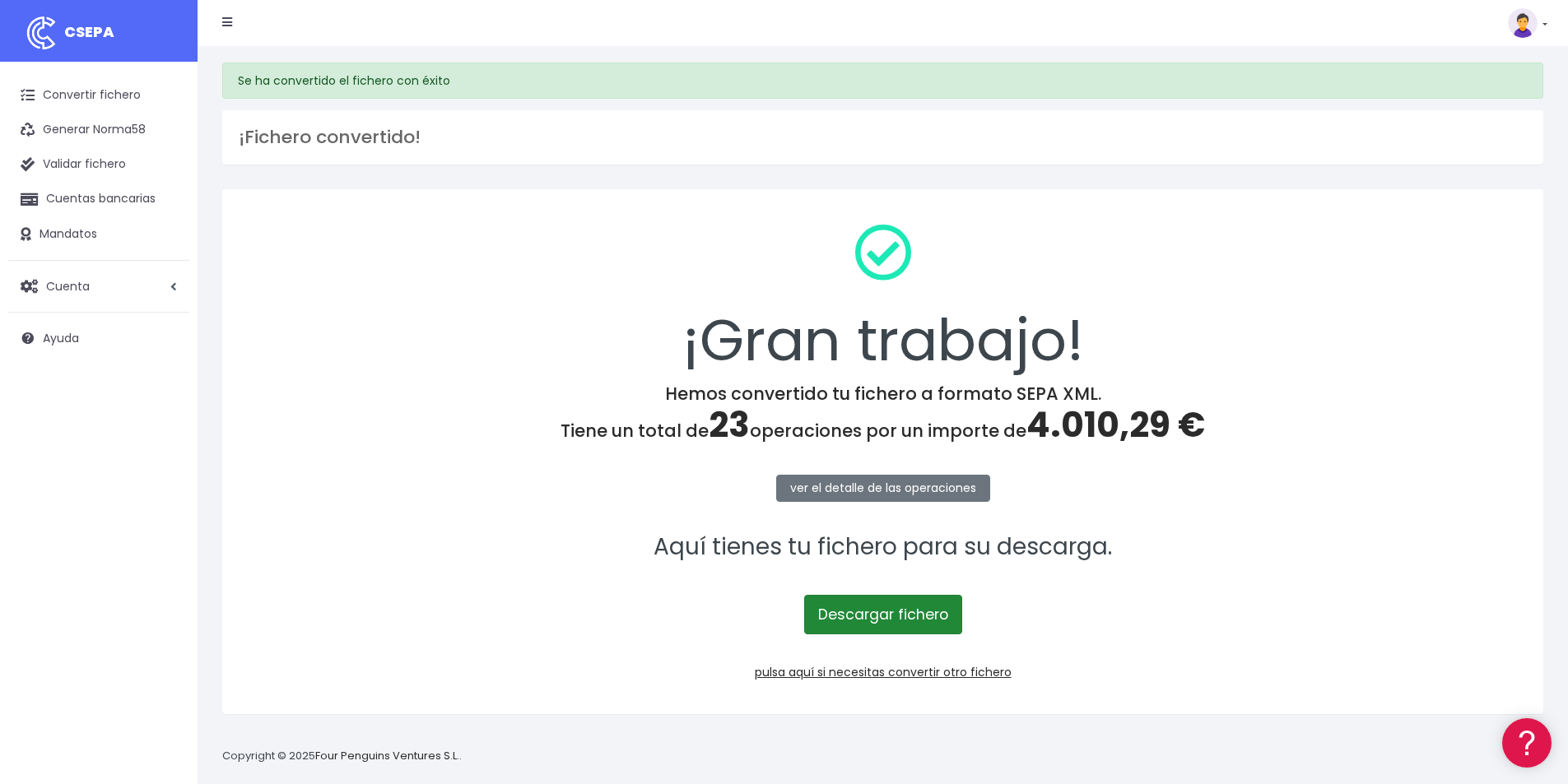
click at [862, 621] on link "Descargar fichero" at bounding box center [883, 614] width 158 height 40
click at [1098, 426] on span "4.010,29 €" at bounding box center [1115, 424] width 179 height 48
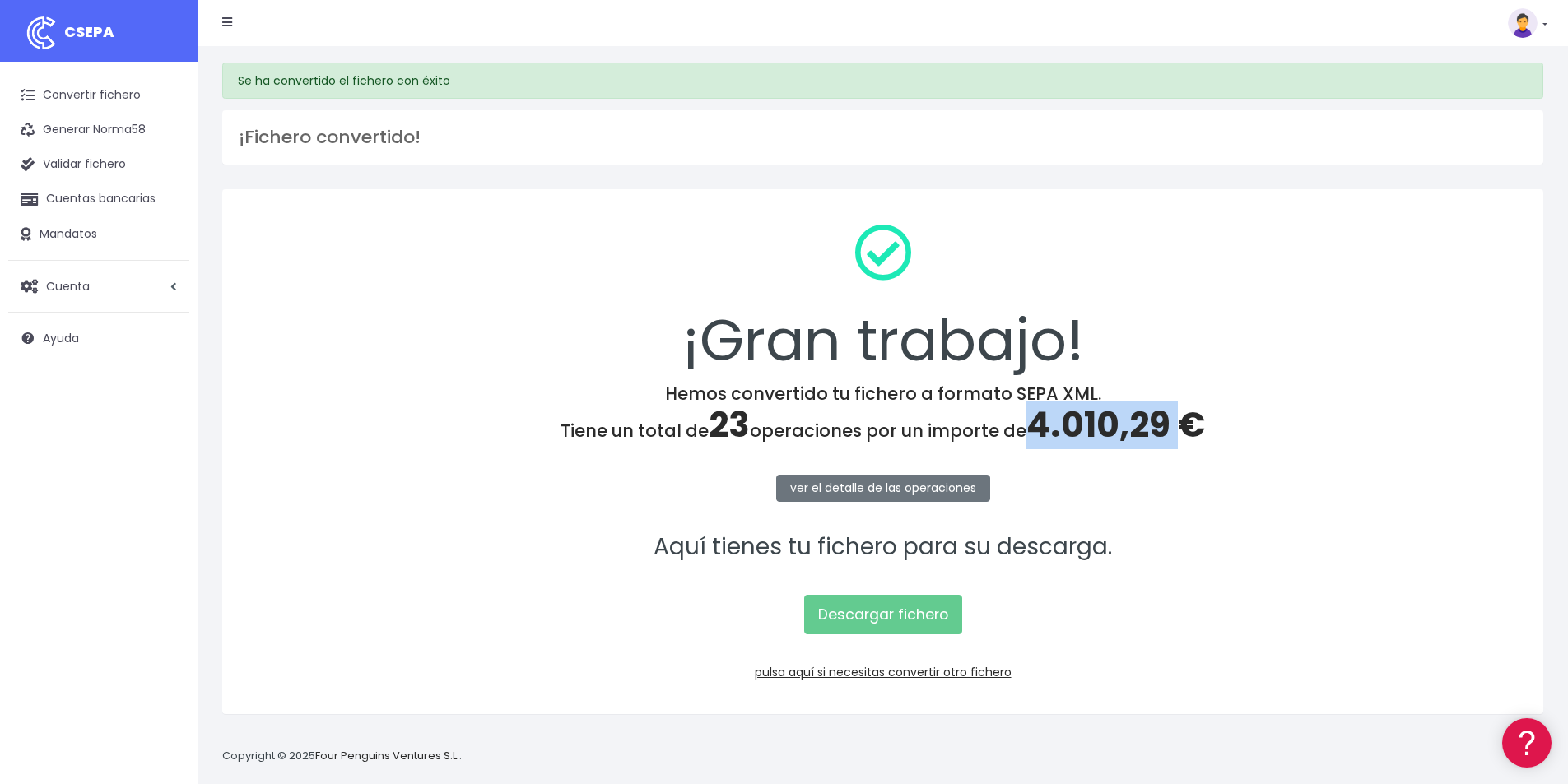
click at [1098, 426] on span "4.010,29 €" at bounding box center [1115, 424] width 179 height 48
copy span "4.010,29"
